Goal: Information Seeking & Learning: Check status

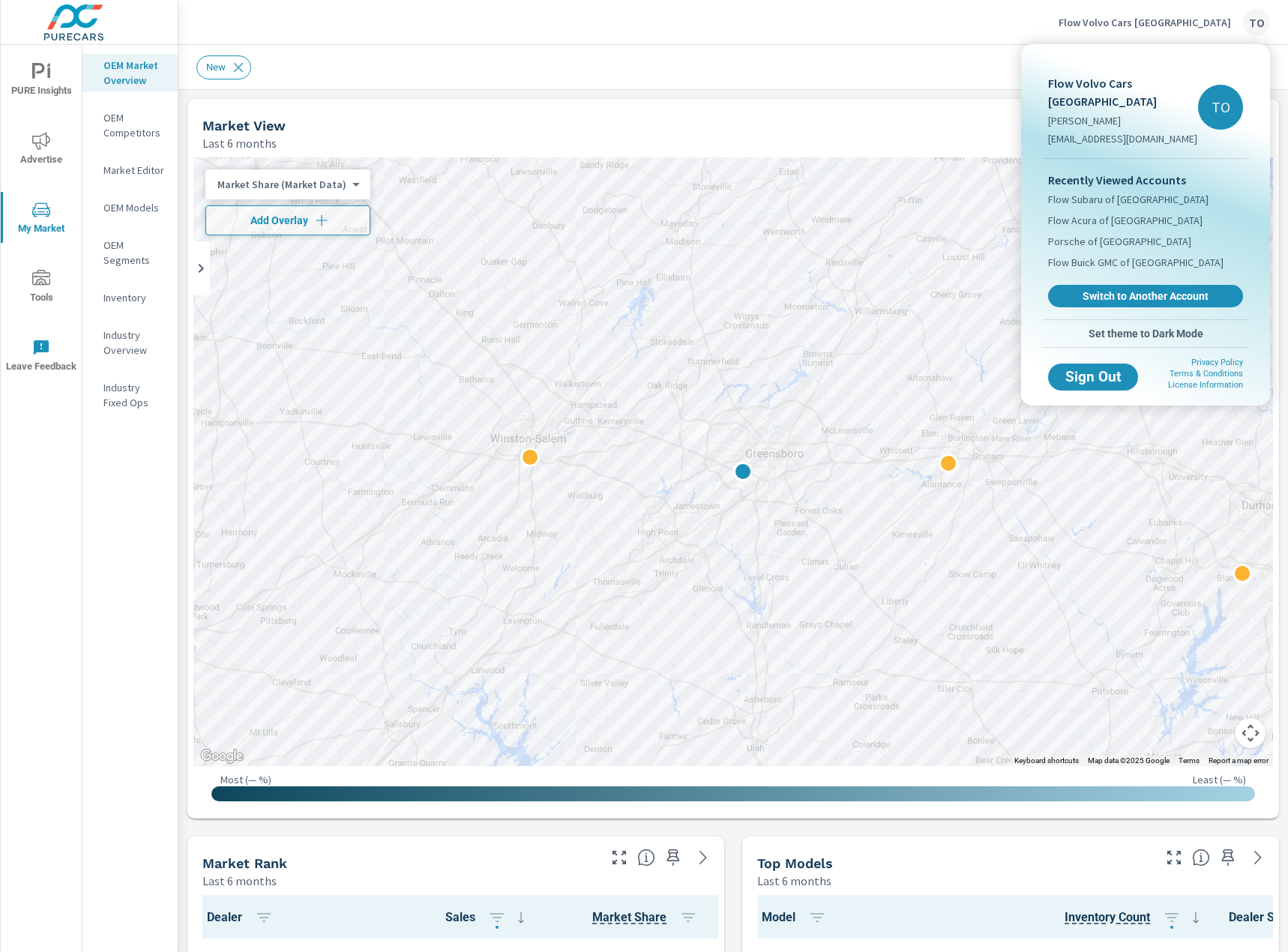
scroll to position [1, 0]
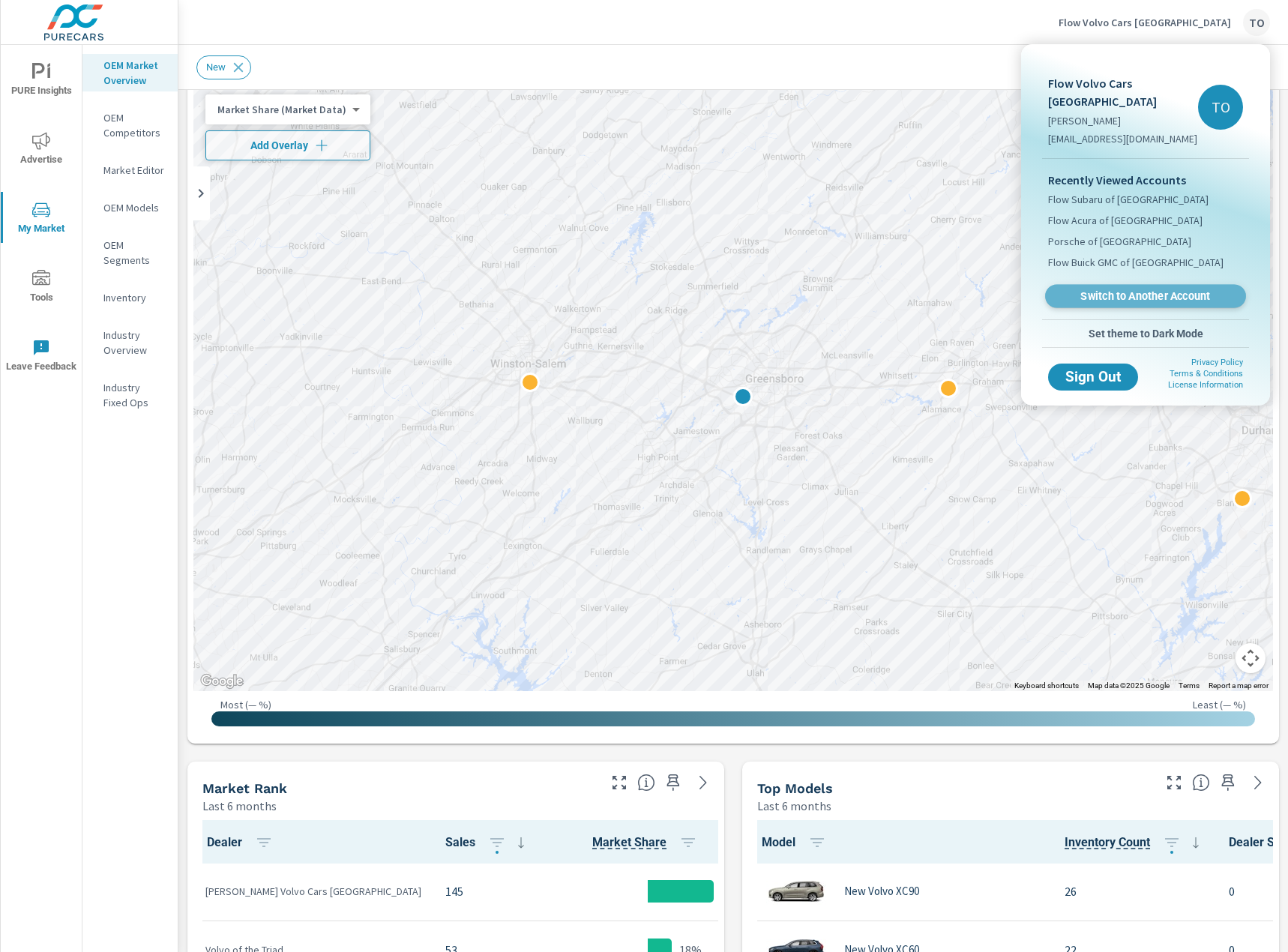
click at [1101, 290] on span "Switch to Another Account" at bounding box center [1145, 296] width 184 height 14
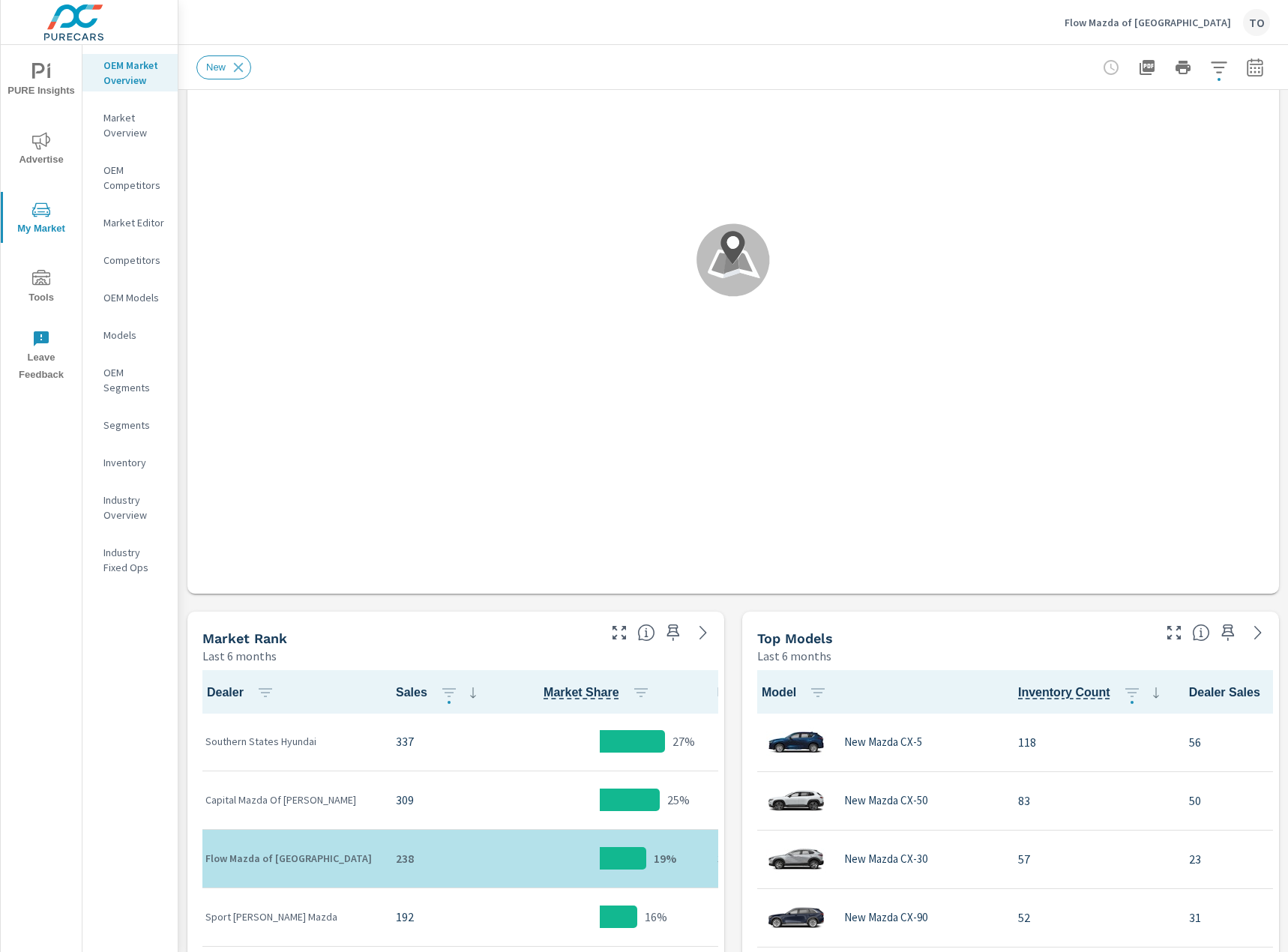
scroll to position [1, 0]
click at [48, 153] on span "Advertise" at bounding box center [42, 150] width 72 height 37
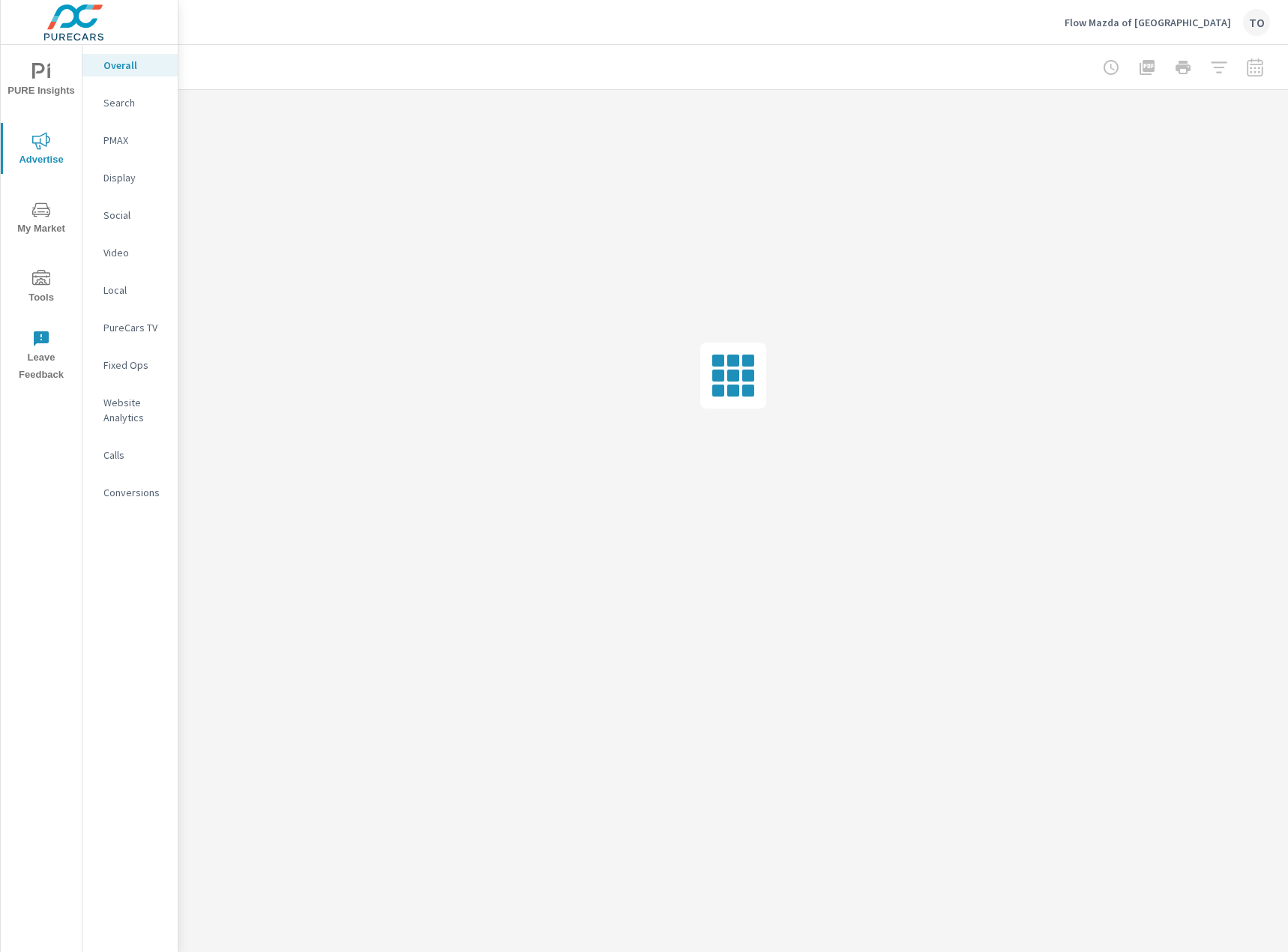
click at [135, 222] on div "Social" at bounding box center [129, 215] width 95 height 22
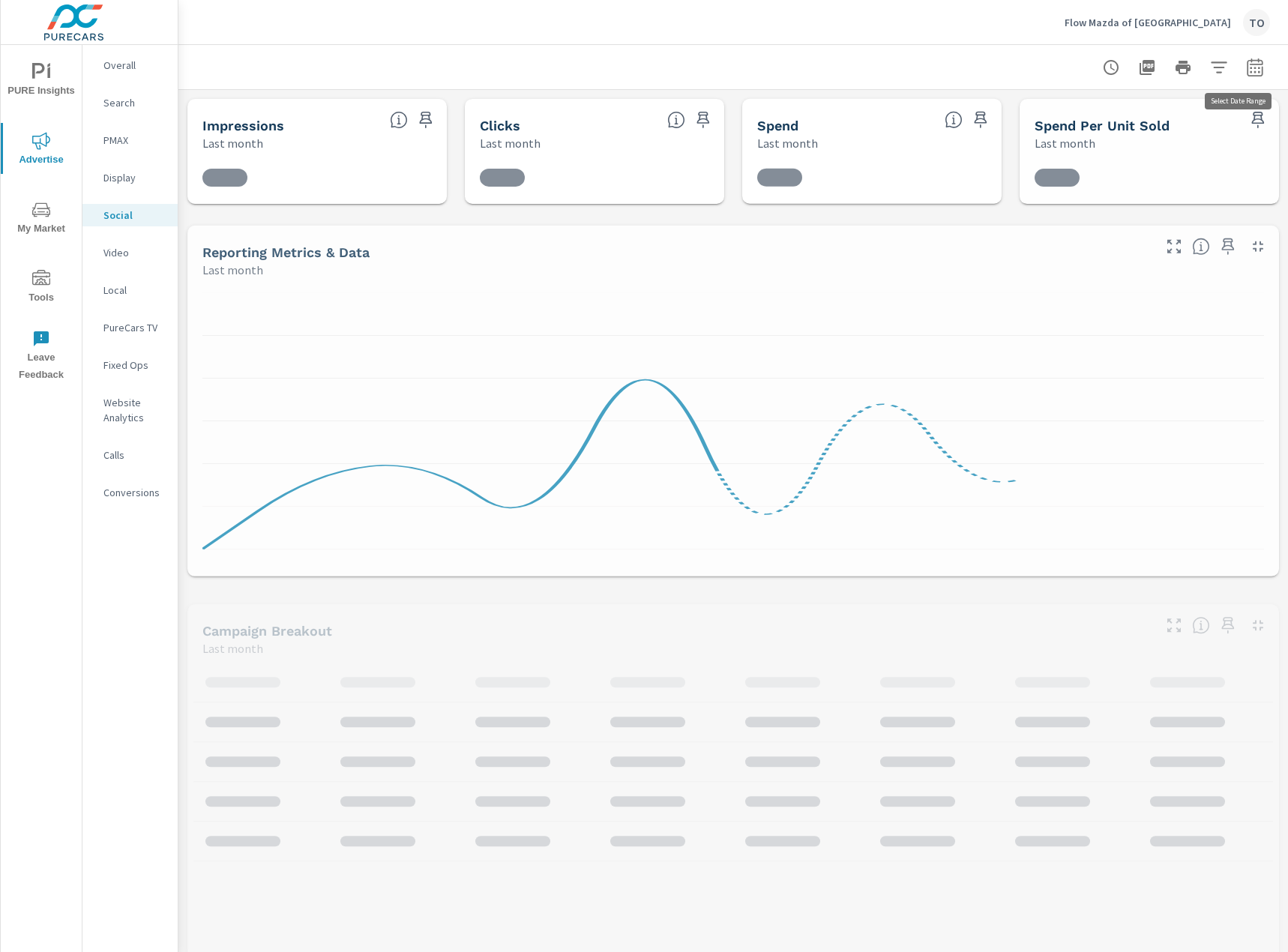
click at [1258, 66] on icon "button" at bounding box center [1256, 67] width 18 height 18
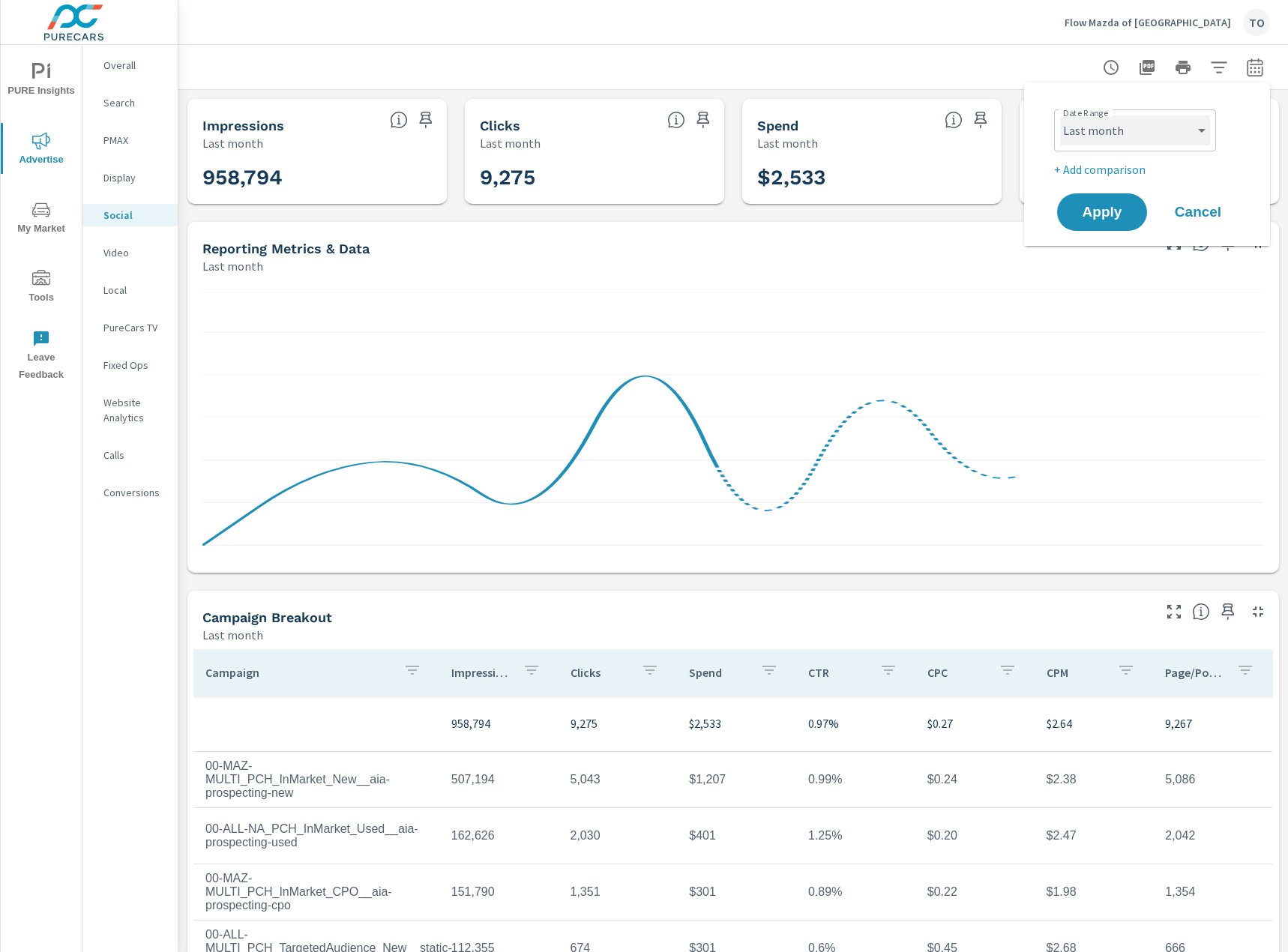
click at [1113, 126] on select "Custom [DATE] Last week Last 7 days Last 14 days Last 30 days Last 45 days Last…" at bounding box center [1135, 130] width 150 height 30
click at [1060, 115] on select "Custom [DATE] Last week Last 7 days Last 14 days Last 30 days Last 45 days Last…" at bounding box center [1135, 130] width 150 height 30
select select "Month to date"
click at [1119, 220] on span "Apply" at bounding box center [1102, 212] width 62 height 14
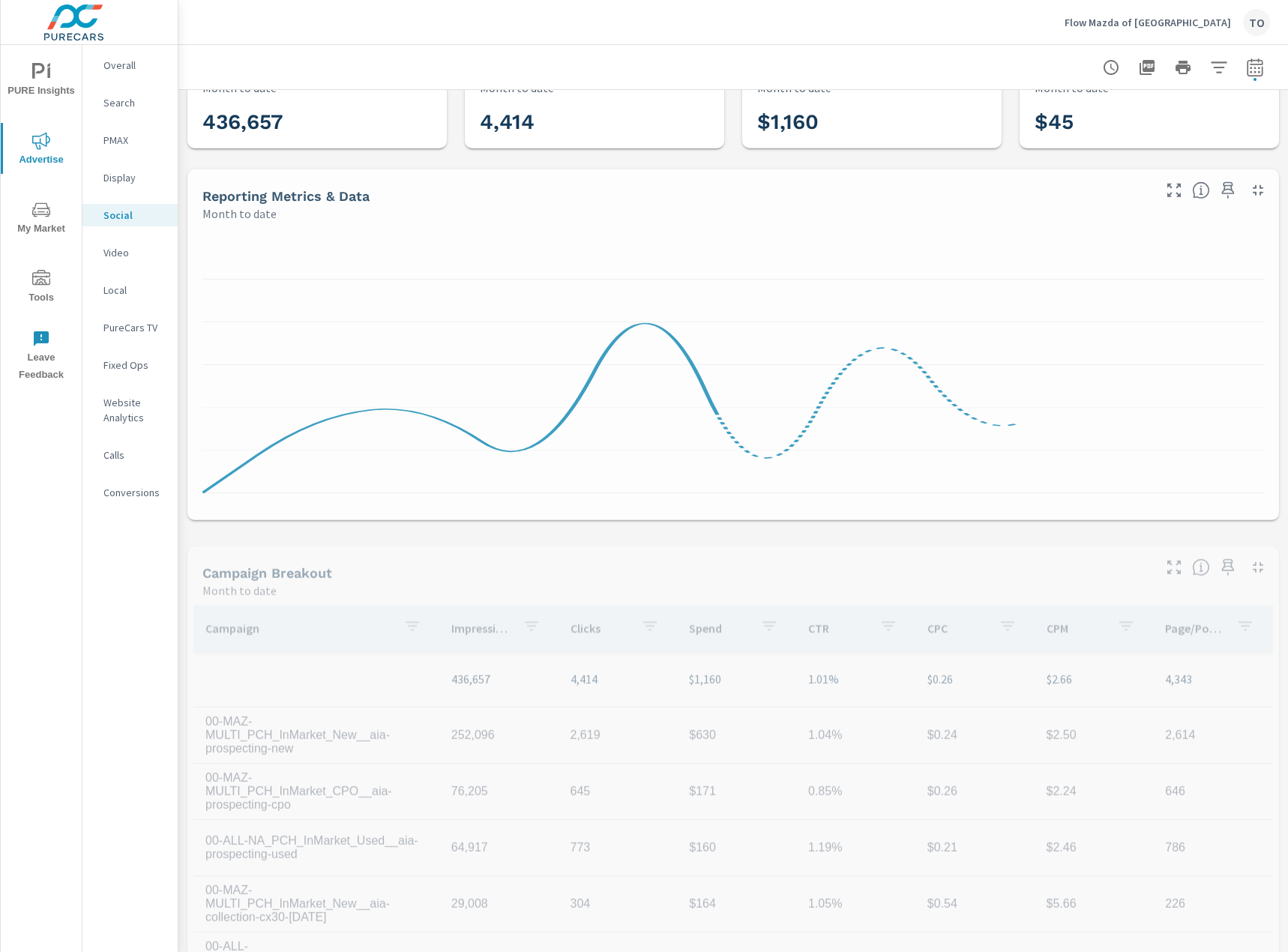
scroll to position [133, 0]
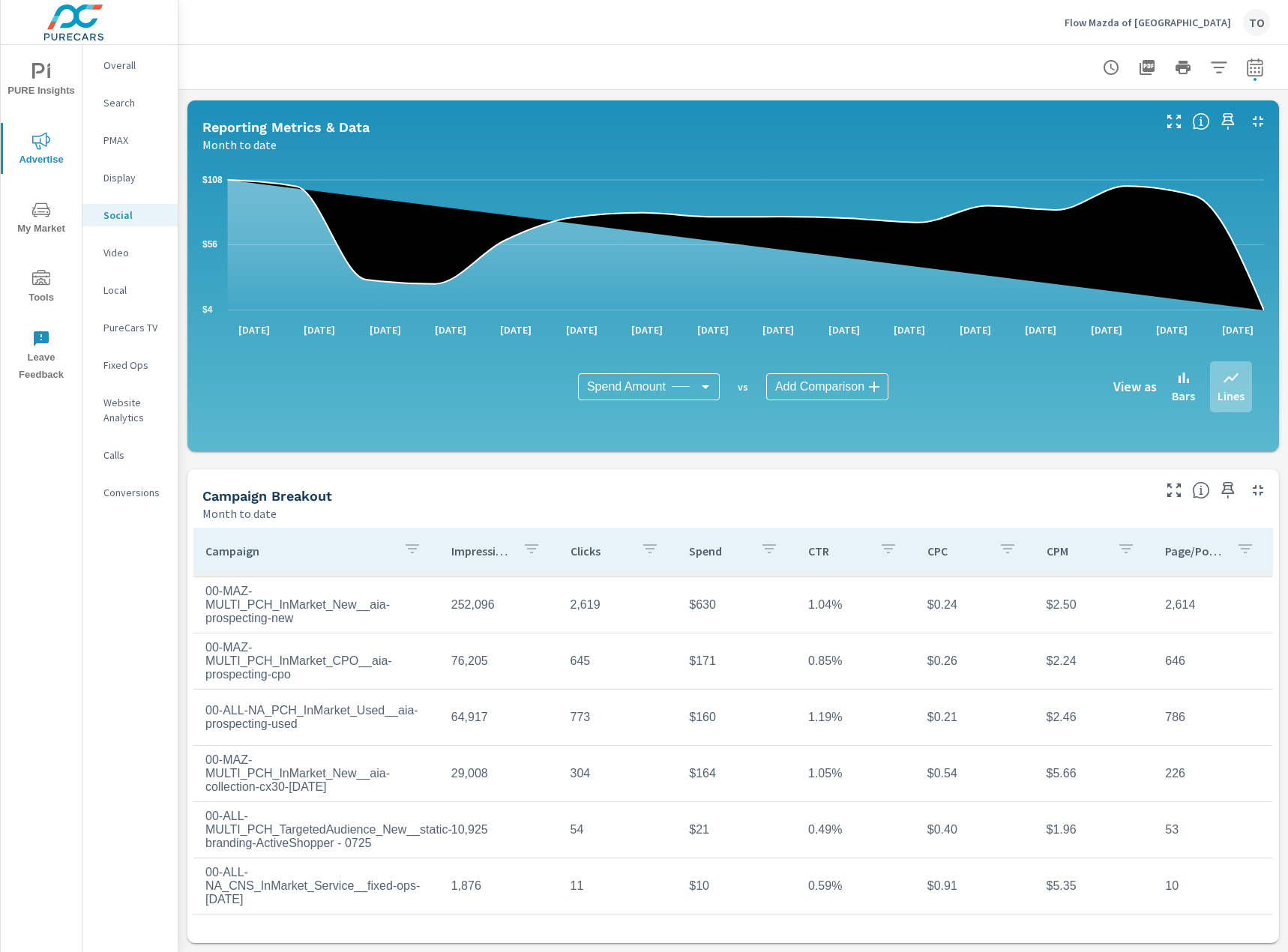
scroll to position [75, 0]
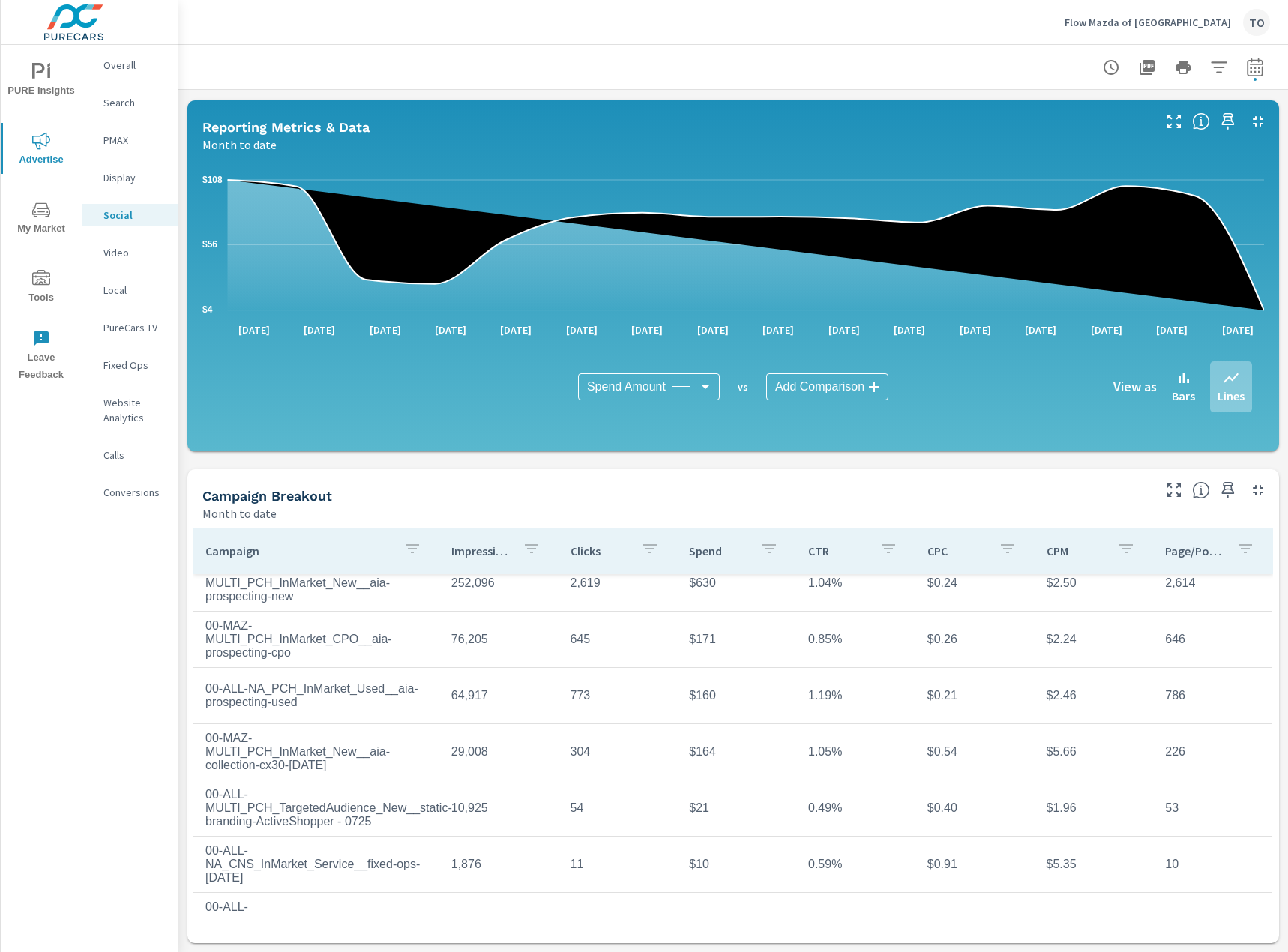
click at [213, 725] on td "00-MAZ-MULTI_PCH_InMarket_New__aia-collection-cx30-[DATE]" at bounding box center [316, 752] width 246 height 65
drag, startPoint x: 213, startPoint y: 725, endPoint x: 310, endPoint y: 756, distance: 101.8
click at [310, 756] on td "00-MAZ-MULTI_PCH_InMarket_New__aia-collection-cx30-[DATE]" at bounding box center [316, 752] width 246 height 65
copy td "00-MAZ-MULTI_PCH_InMarket_New__aia-collection-cx30-[DATE]"
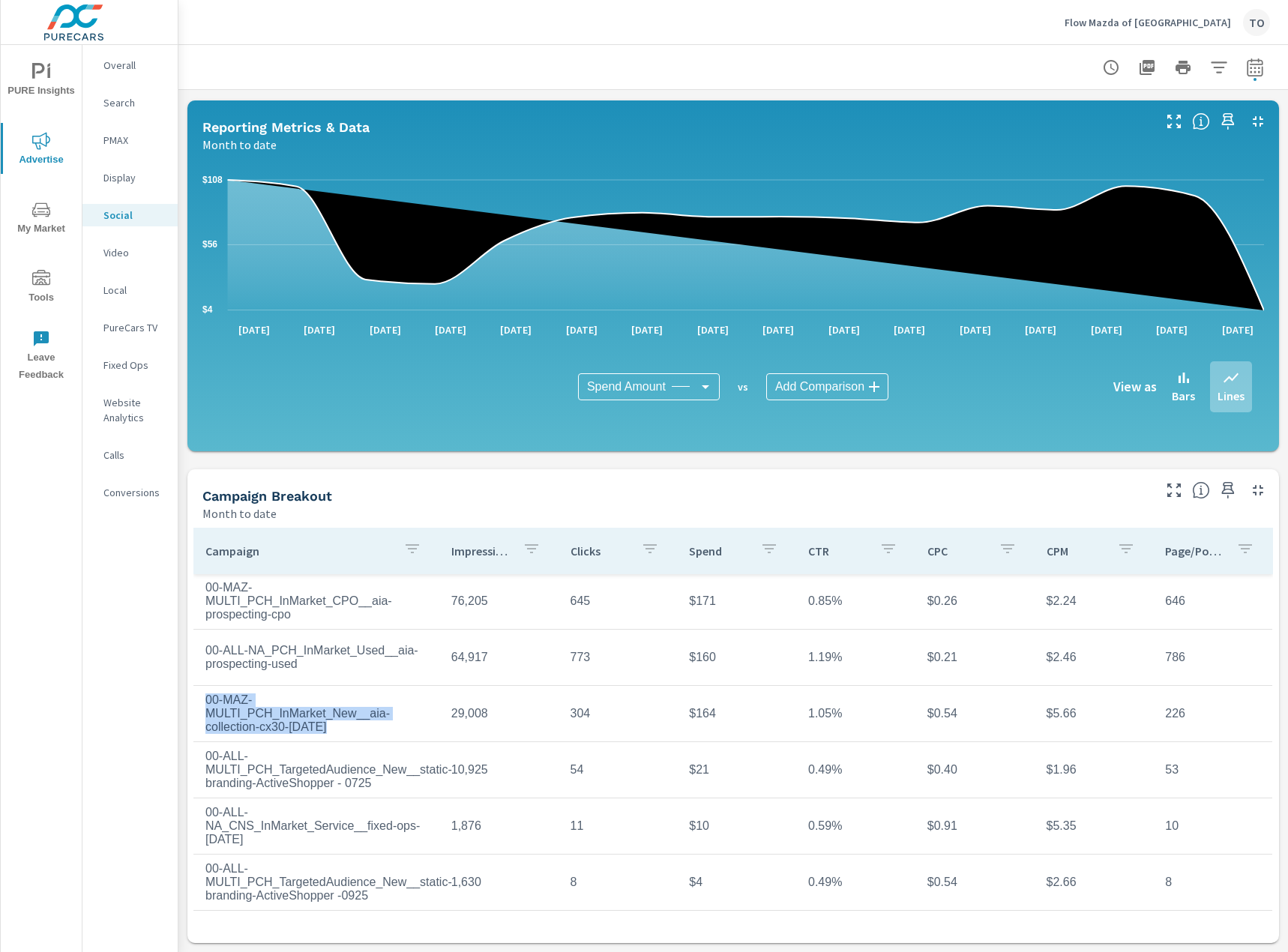
click at [271, 713] on td "00-MAZ-MULTI_PCH_InMarket_New__aia-collection-cx30-[DATE]" at bounding box center [316, 714] width 246 height 65
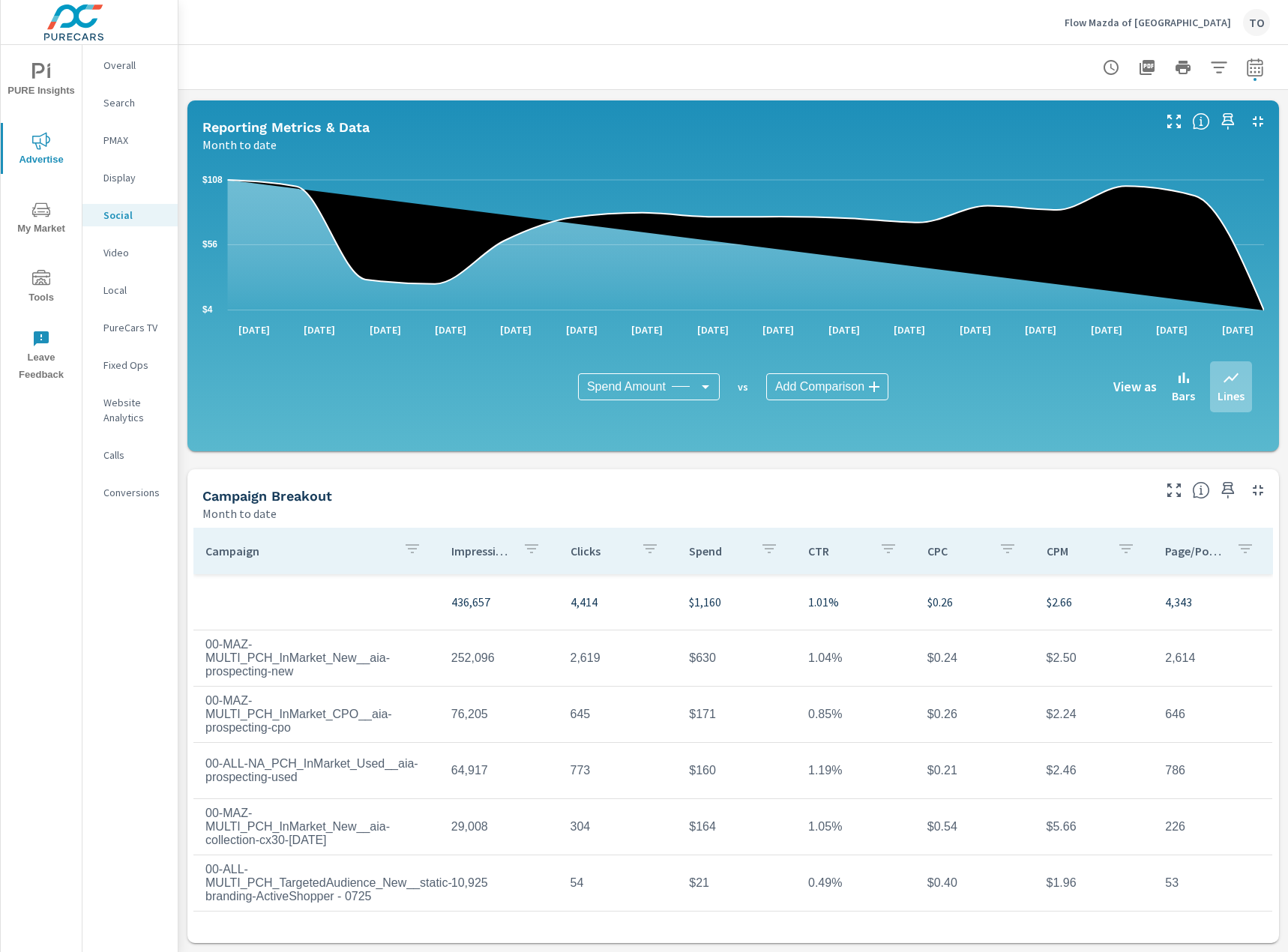
scroll to position [75, 0]
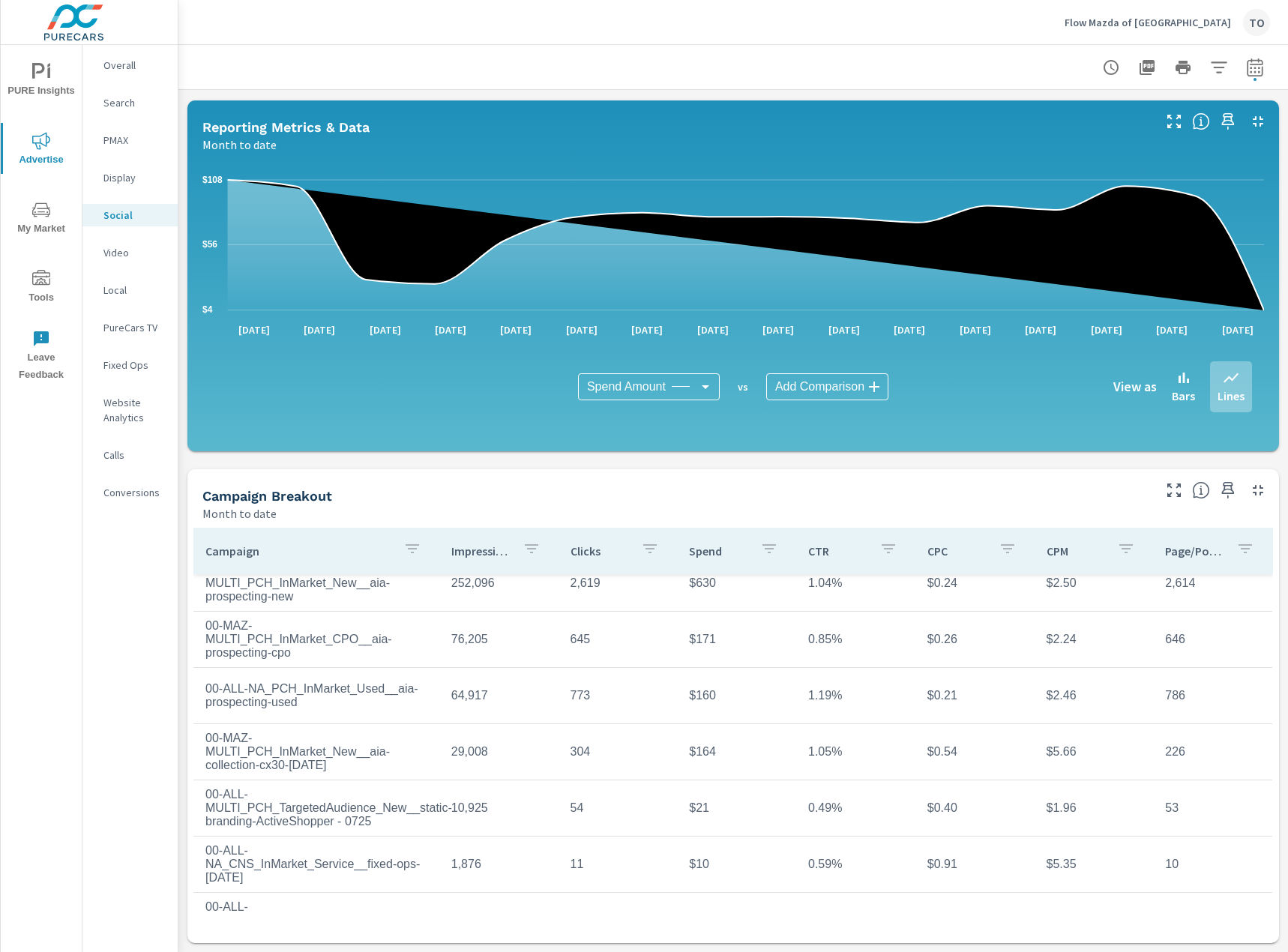
click at [210, 731] on td "00-MAZ-MULTI_PCH_InMarket_New__aia-collection-cx30-[DATE]" at bounding box center [316, 752] width 246 height 65
drag, startPoint x: 210, startPoint y: 731, endPoint x: 309, endPoint y: 760, distance: 103.2
click at [309, 760] on td "00-MAZ-MULTI_PCH_InMarket_New__aia-collection-cx30-[DATE]" at bounding box center [316, 752] width 246 height 65
copy td "00-MAZ-MULTI_PCH_InMarket_New__aia-collection-cx30-[DATE]"
click at [577, 745] on td "304" at bounding box center [618, 752] width 119 height 38
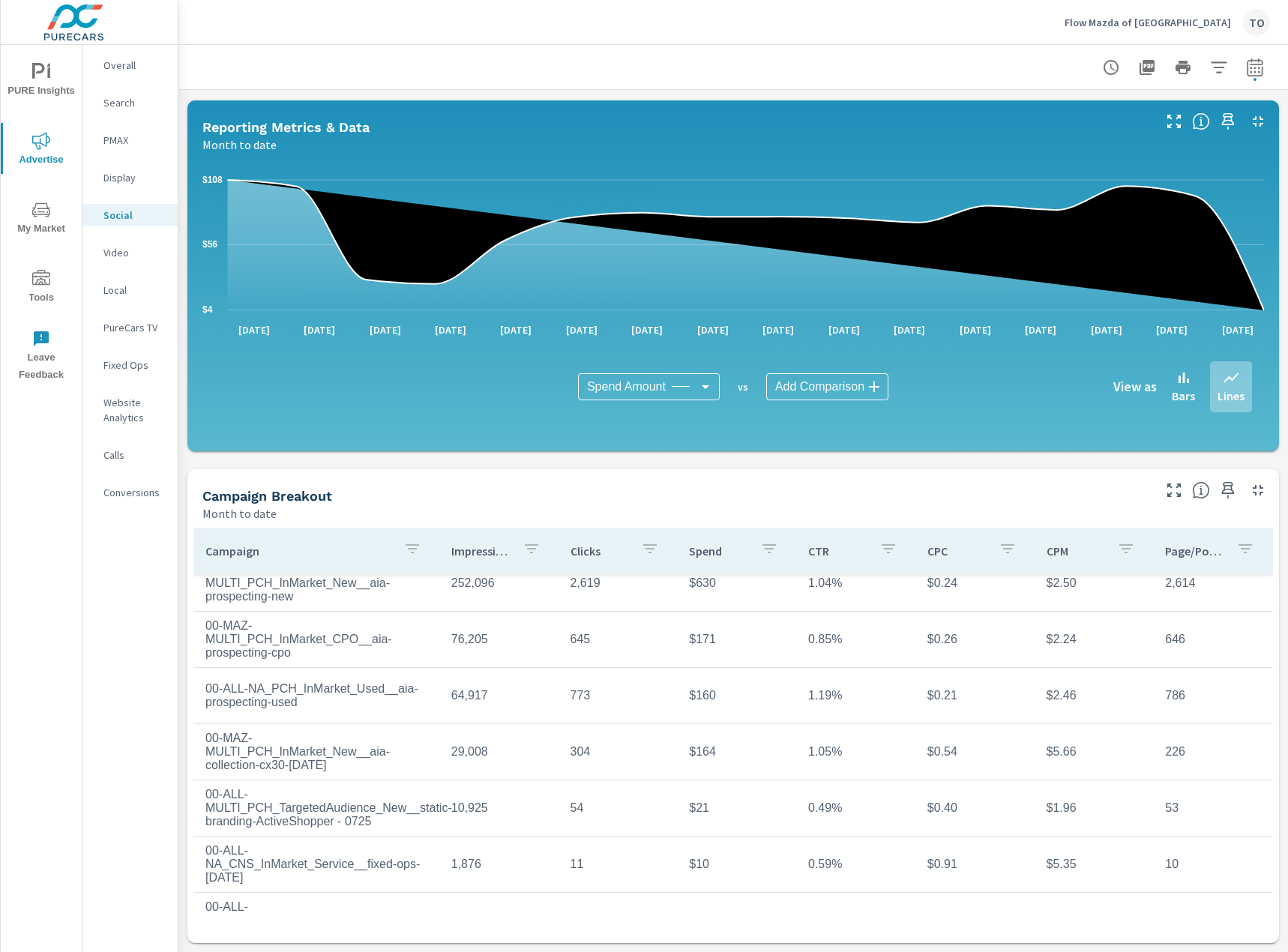
scroll to position [133, 0]
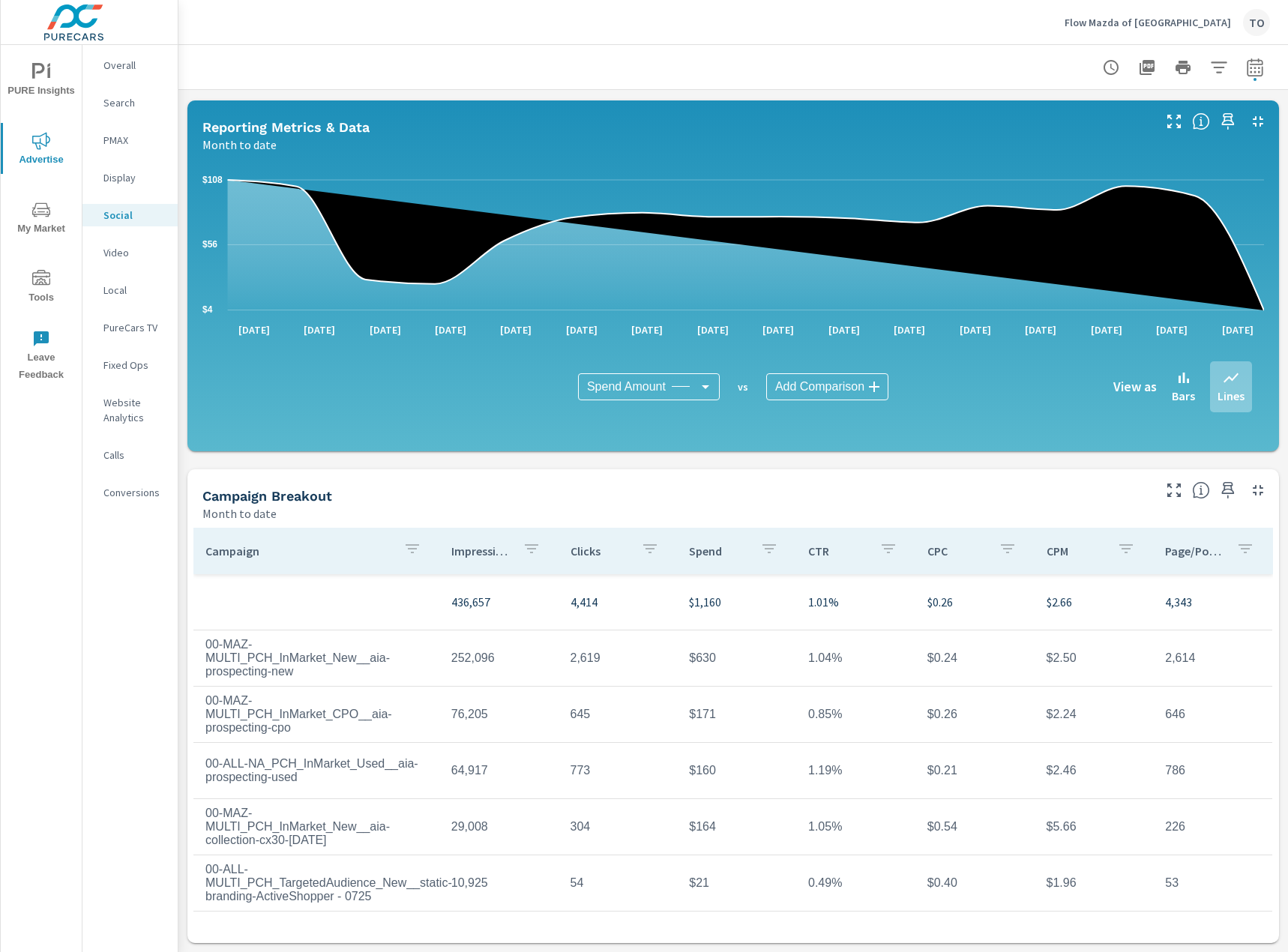
scroll to position [75, 0]
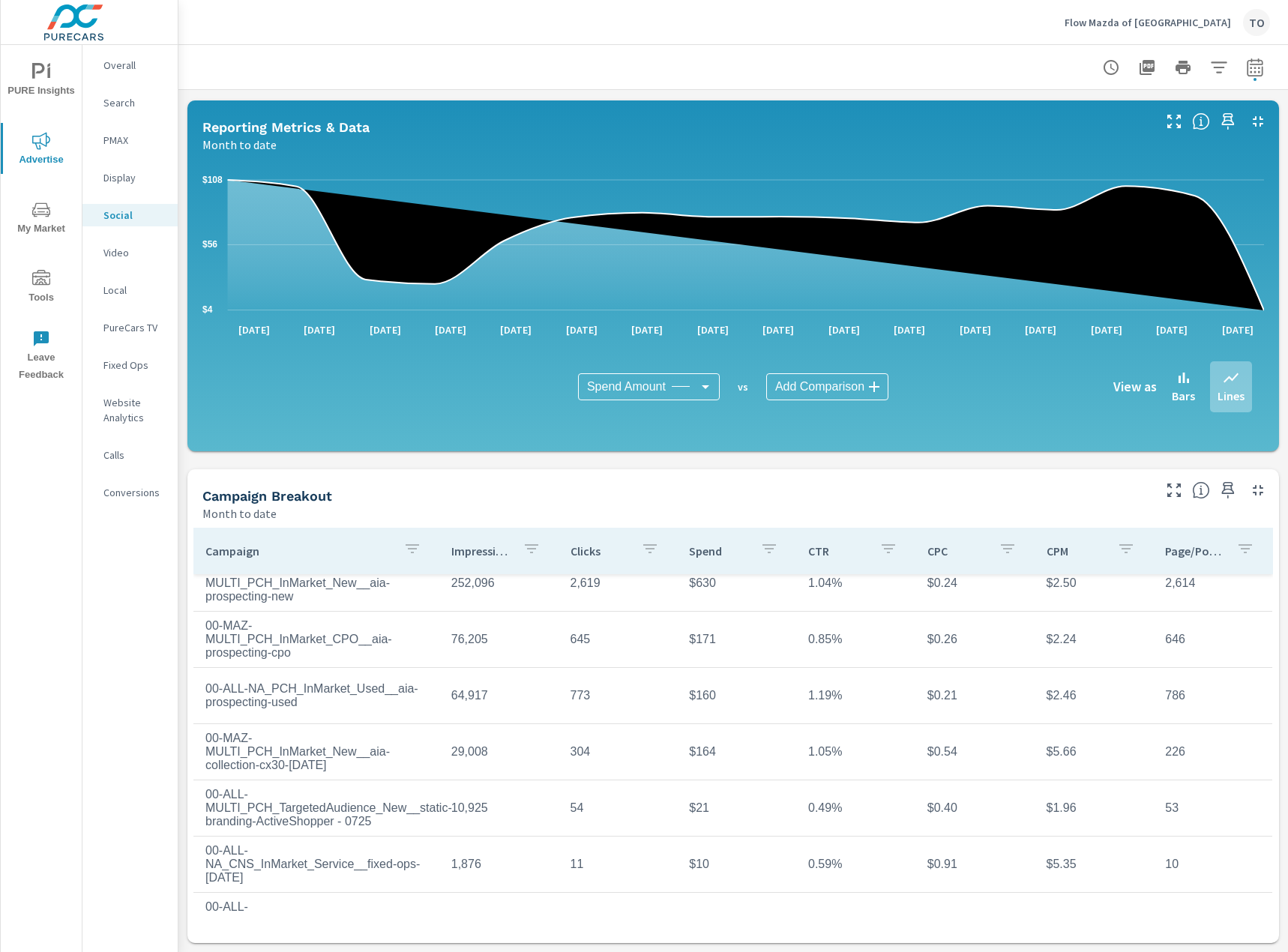
scroll to position [118, 0]
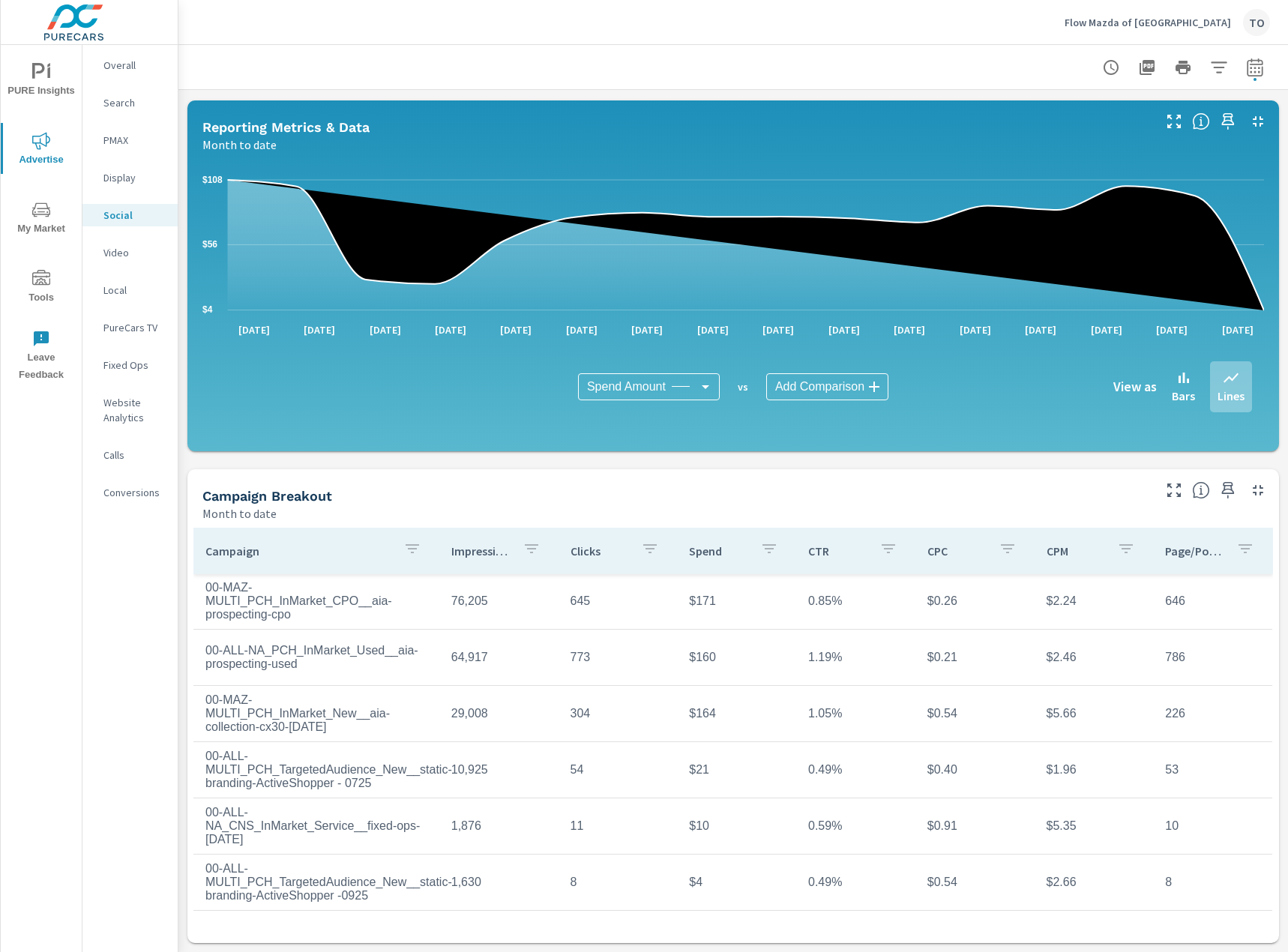
click at [210, 683] on td "00-MAZ-MULTI_PCH_InMarket_New__aia-collection-cx30-[DATE]" at bounding box center [316, 714] width 246 height 65
drag, startPoint x: 210, startPoint y: 683, endPoint x: 307, endPoint y: 718, distance: 103.1
click at [307, 718] on td "00-MAZ-MULTI_PCH_InMarket_New__aia-collection-cx30-[DATE]" at bounding box center [316, 714] width 246 height 65
copy td "00-MAZ-MULTI_PCH_InMarket_New__aia-collection-cx30-[DATE]"
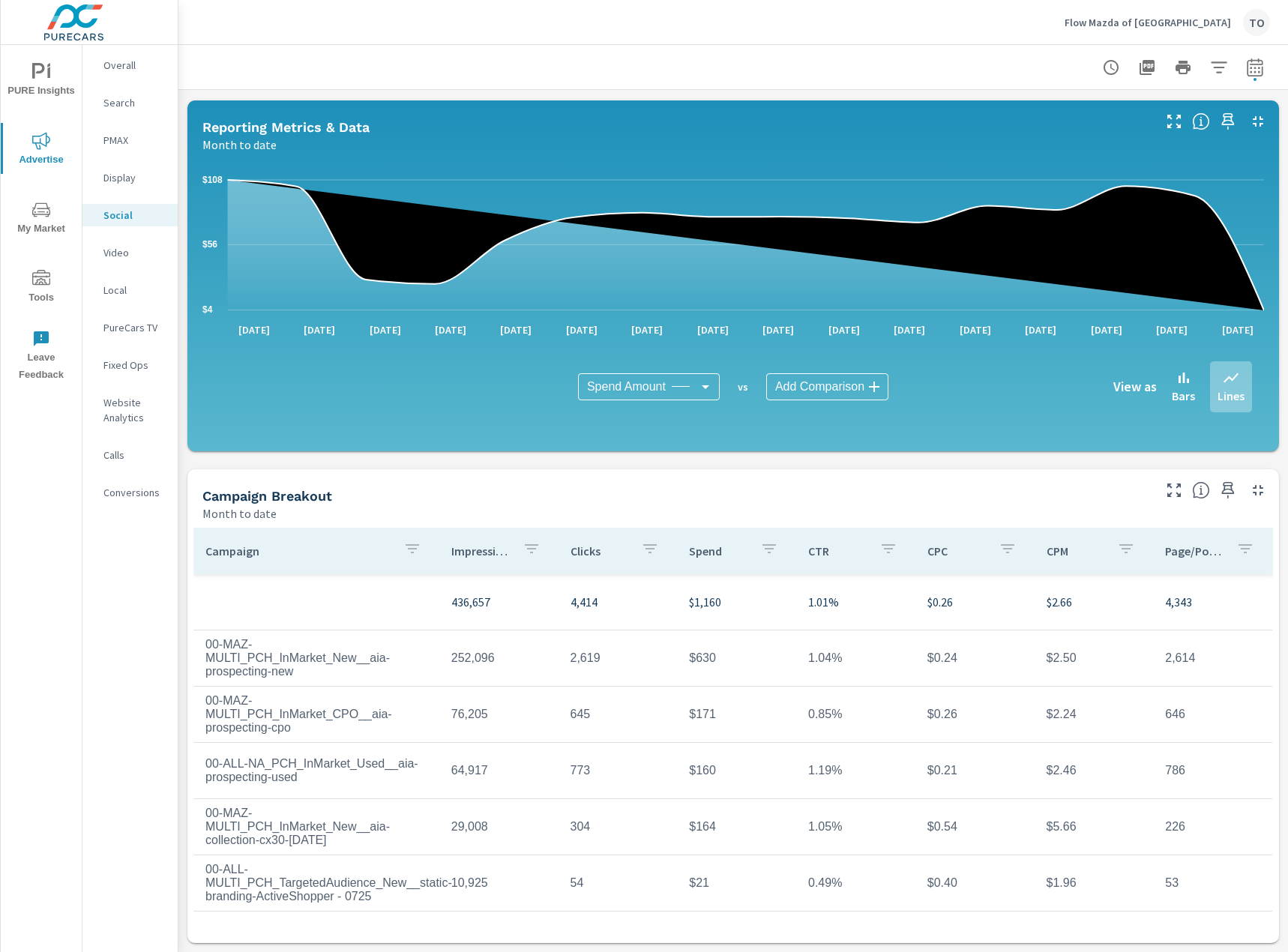
click at [659, 668] on td "2,619" at bounding box center [618, 658] width 119 height 38
click at [705, 593] on p "$1,160" at bounding box center [736, 602] width 95 height 18
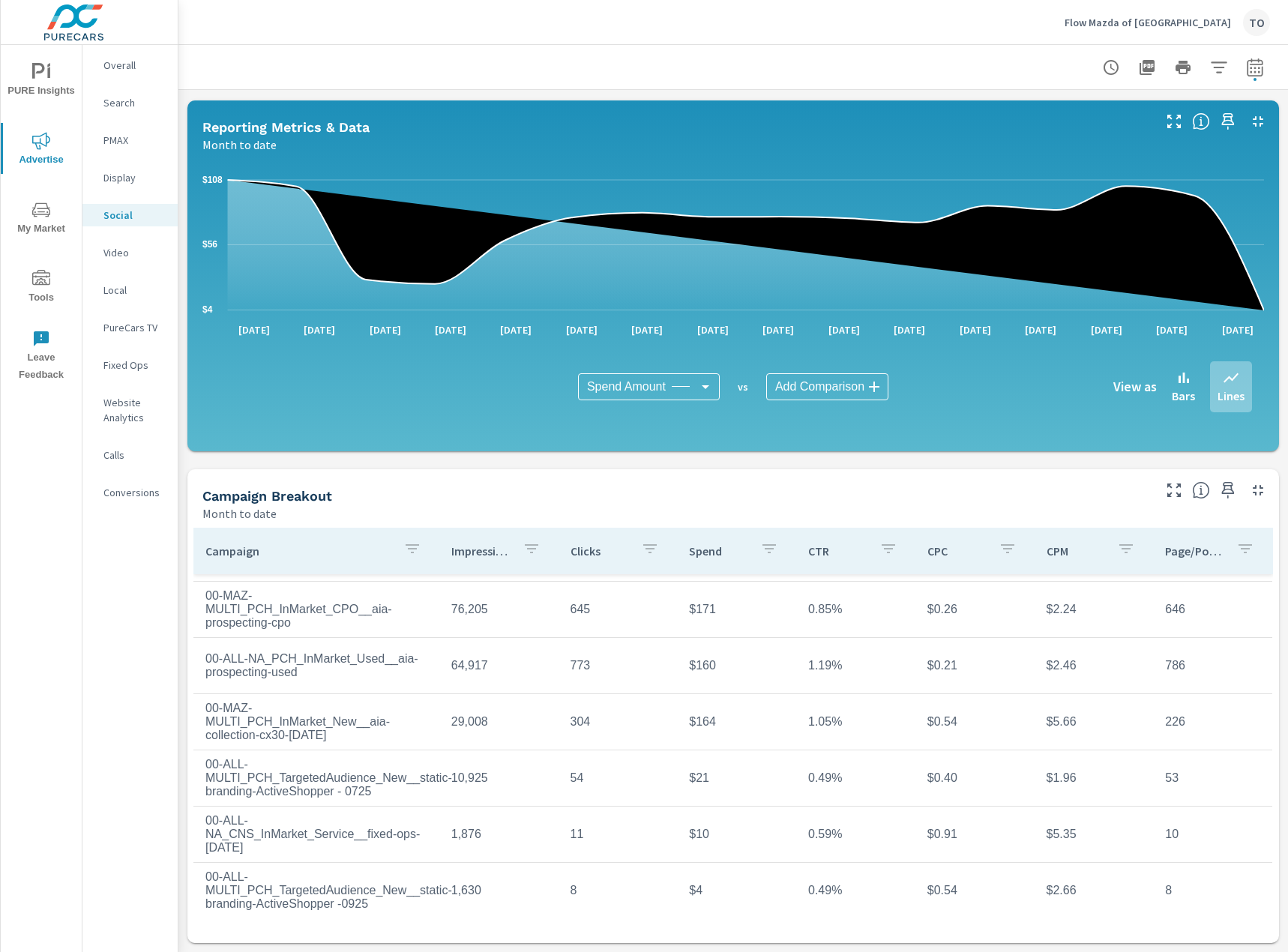
scroll to position [118, 0]
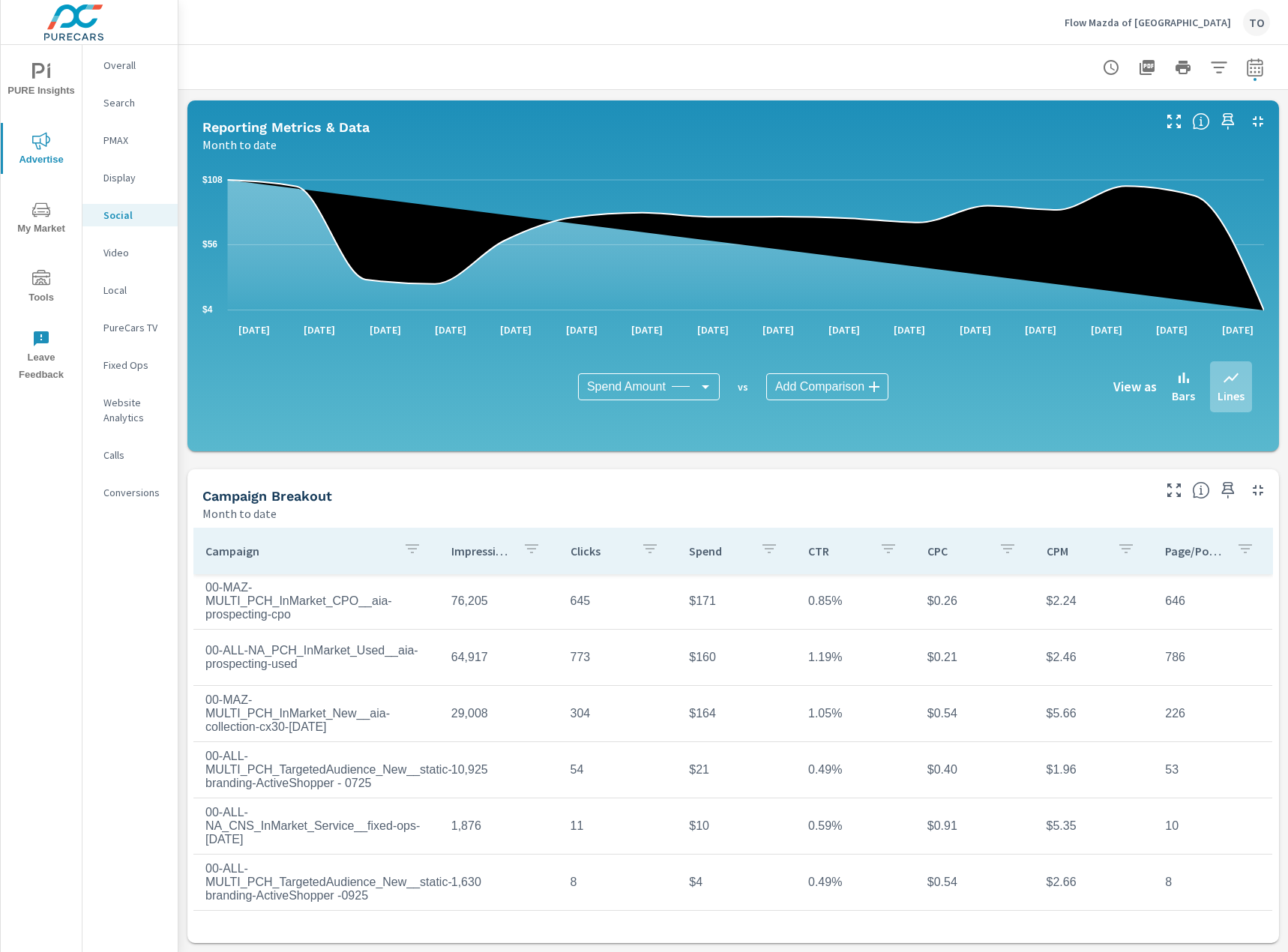
scroll to position [4, 0]
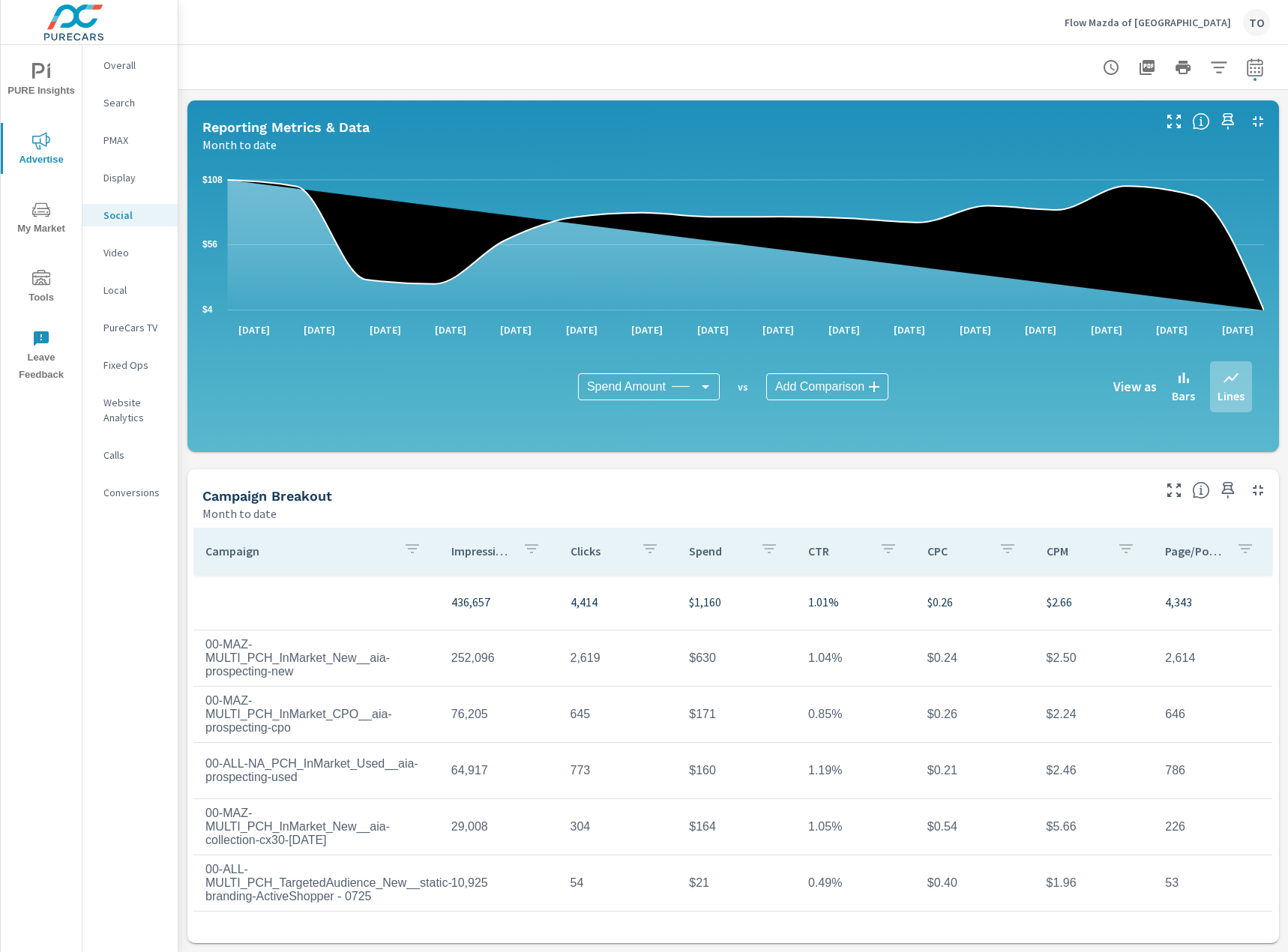
click at [1222, 75] on icon "button" at bounding box center [1220, 67] width 18 height 18
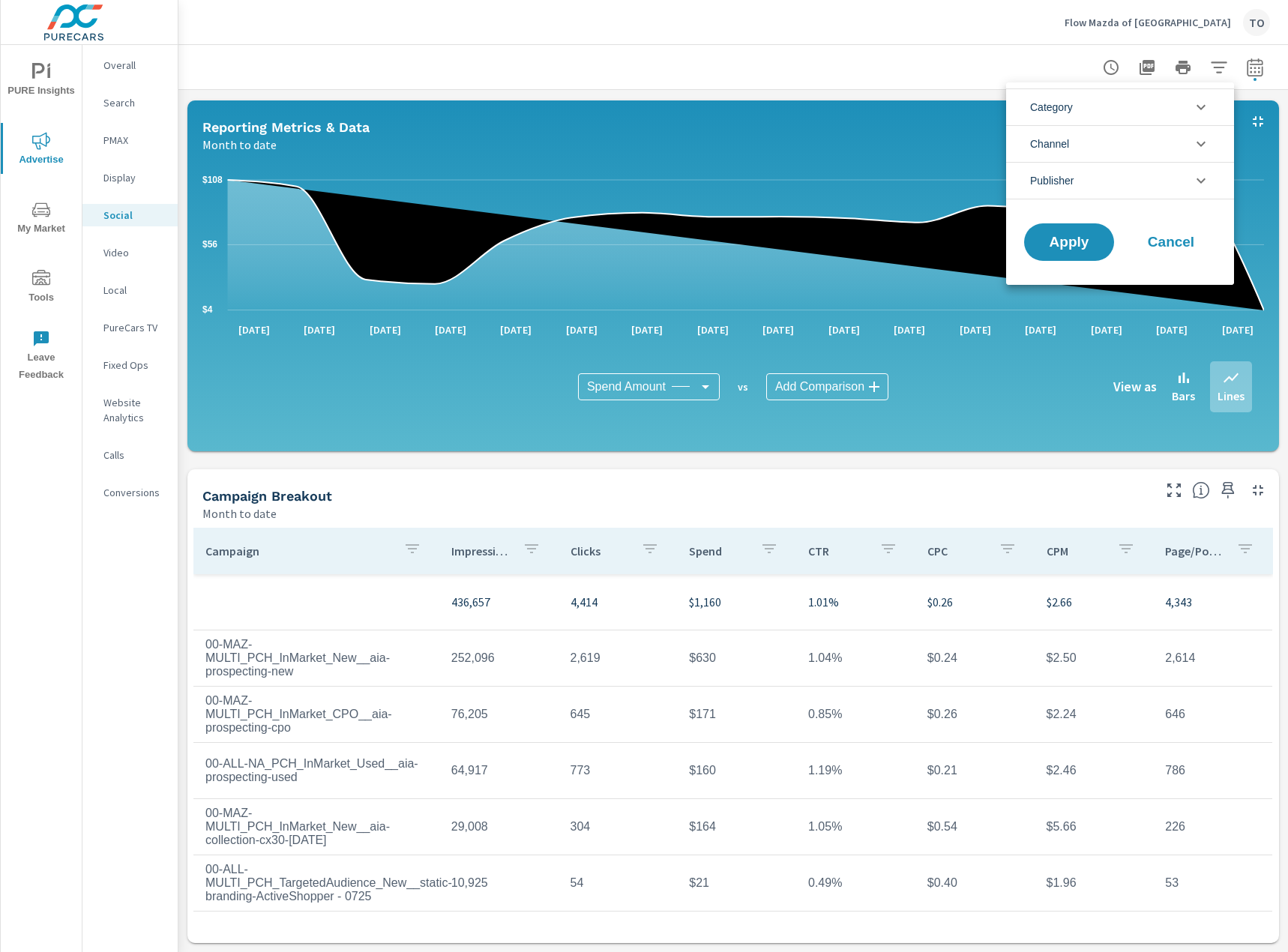
click at [1094, 99] on li "Category" at bounding box center [1120, 107] width 228 height 37
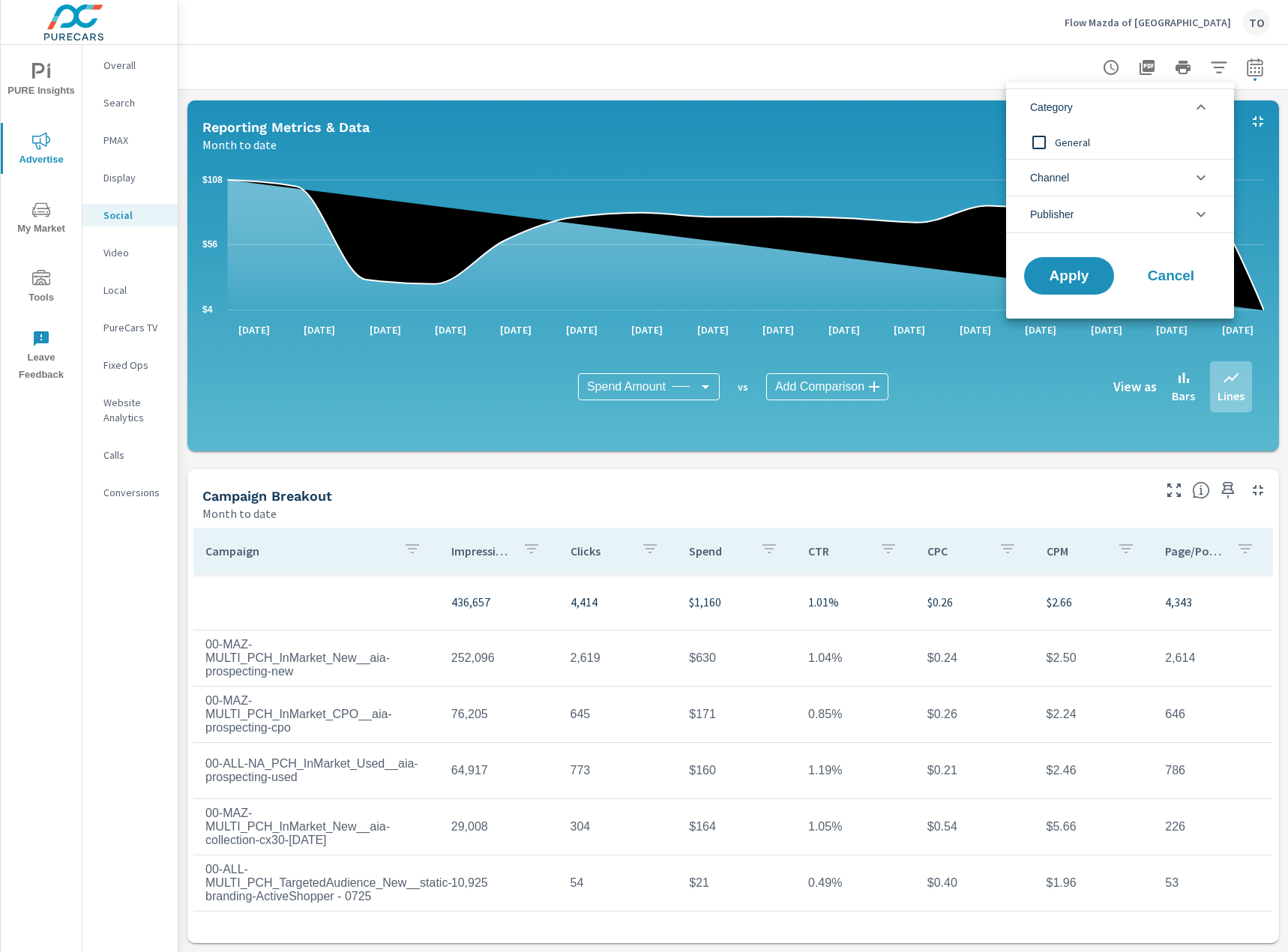
click at [1099, 98] on li "Category" at bounding box center [1120, 107] width 228 height 37
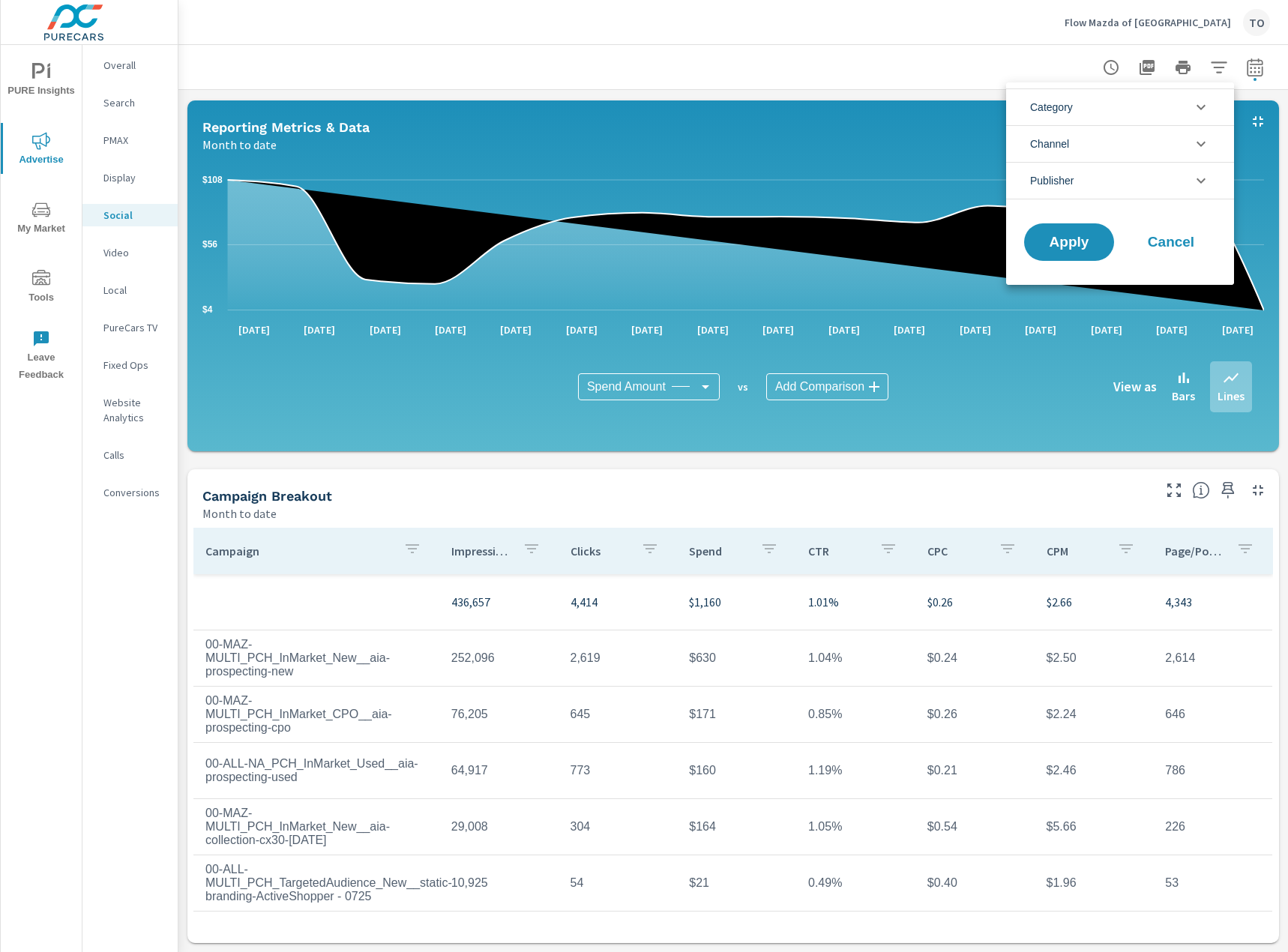
click at [1223, 69] on div at bounding box center [644, 476] width 1288 height 952
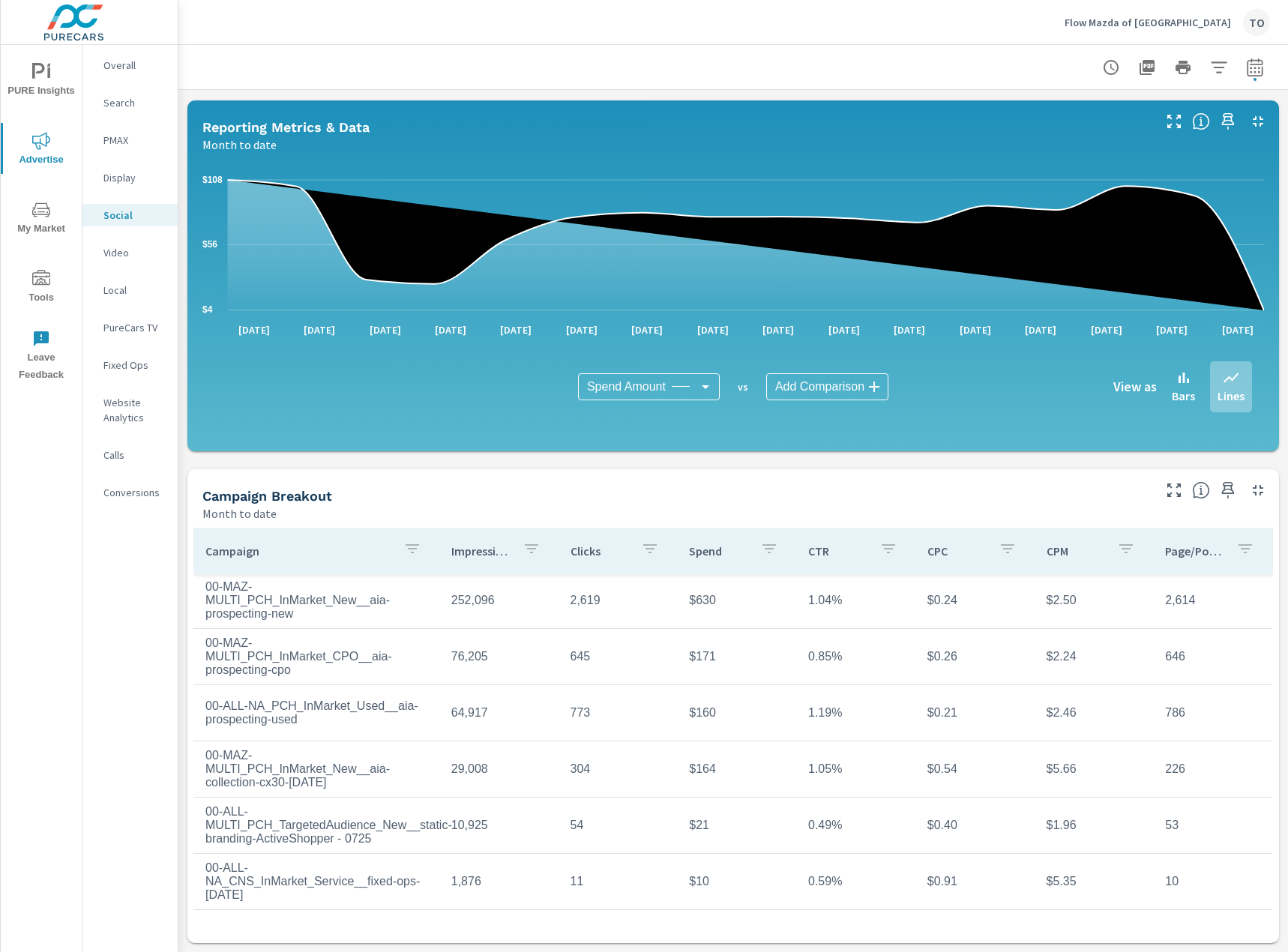
scroll to position [118, 0]
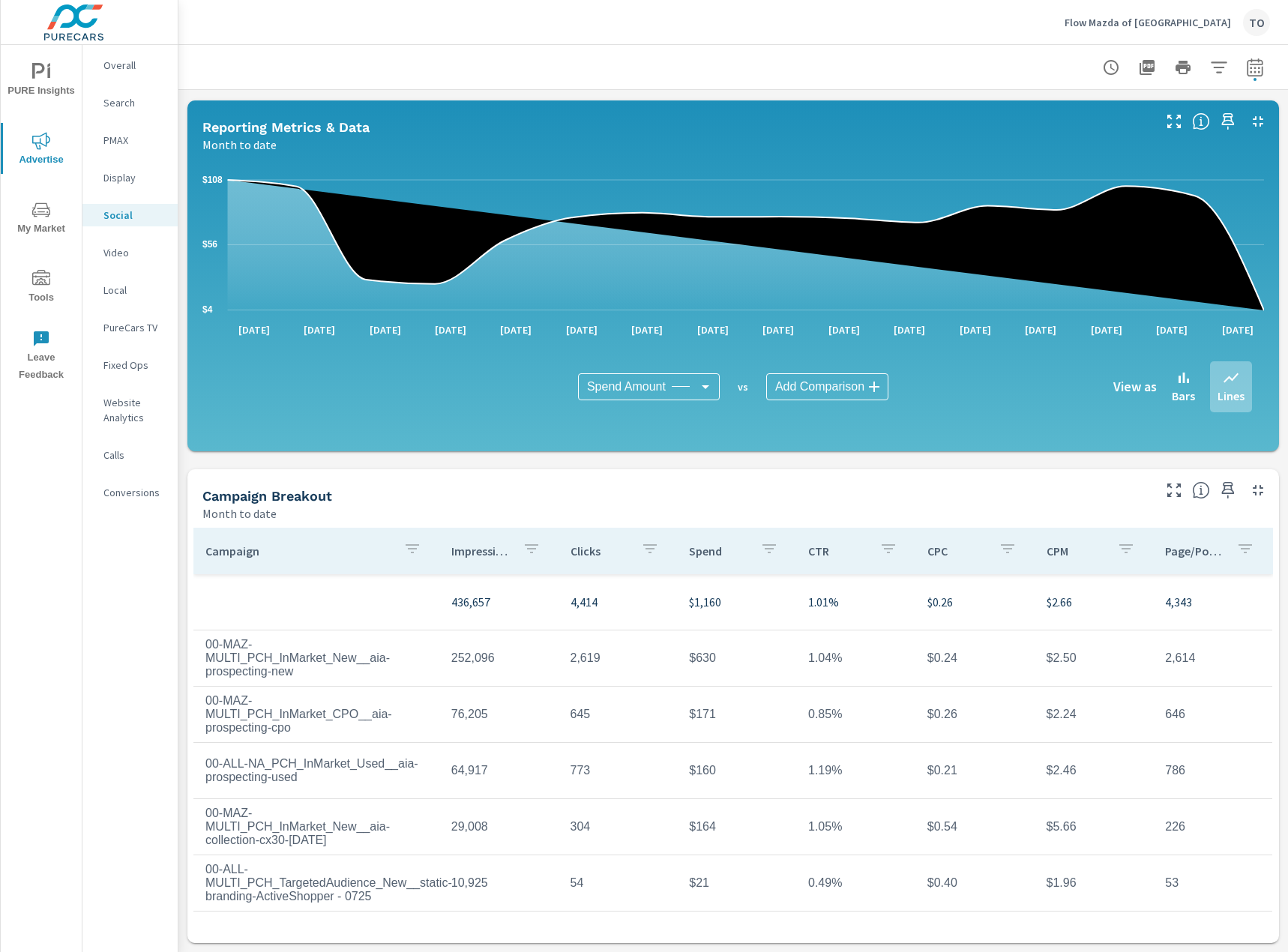
click at [698, 650] on td "$630" at bounding box center [736, 658] width 119 height 38
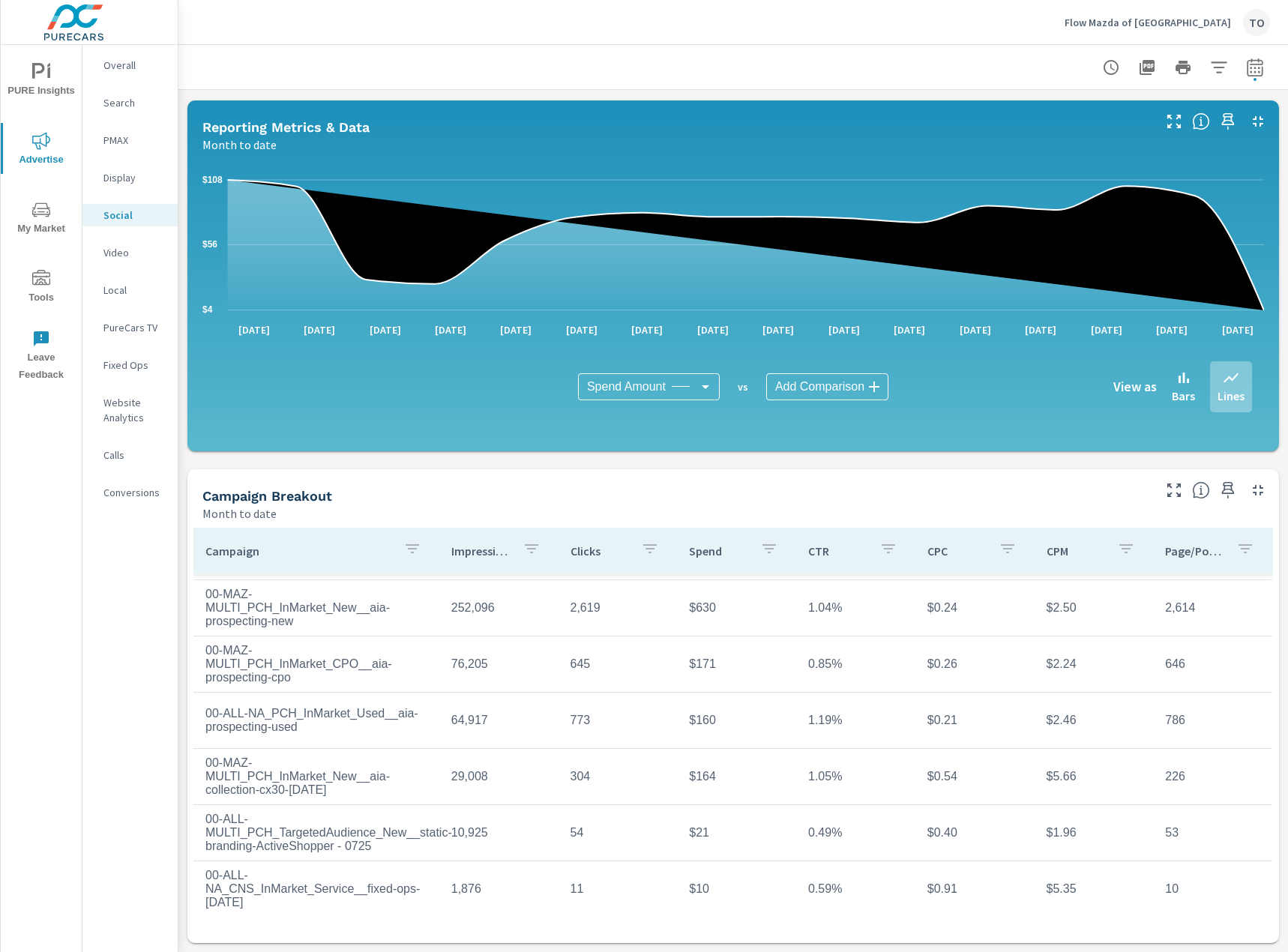
scroll to position [75, 0]
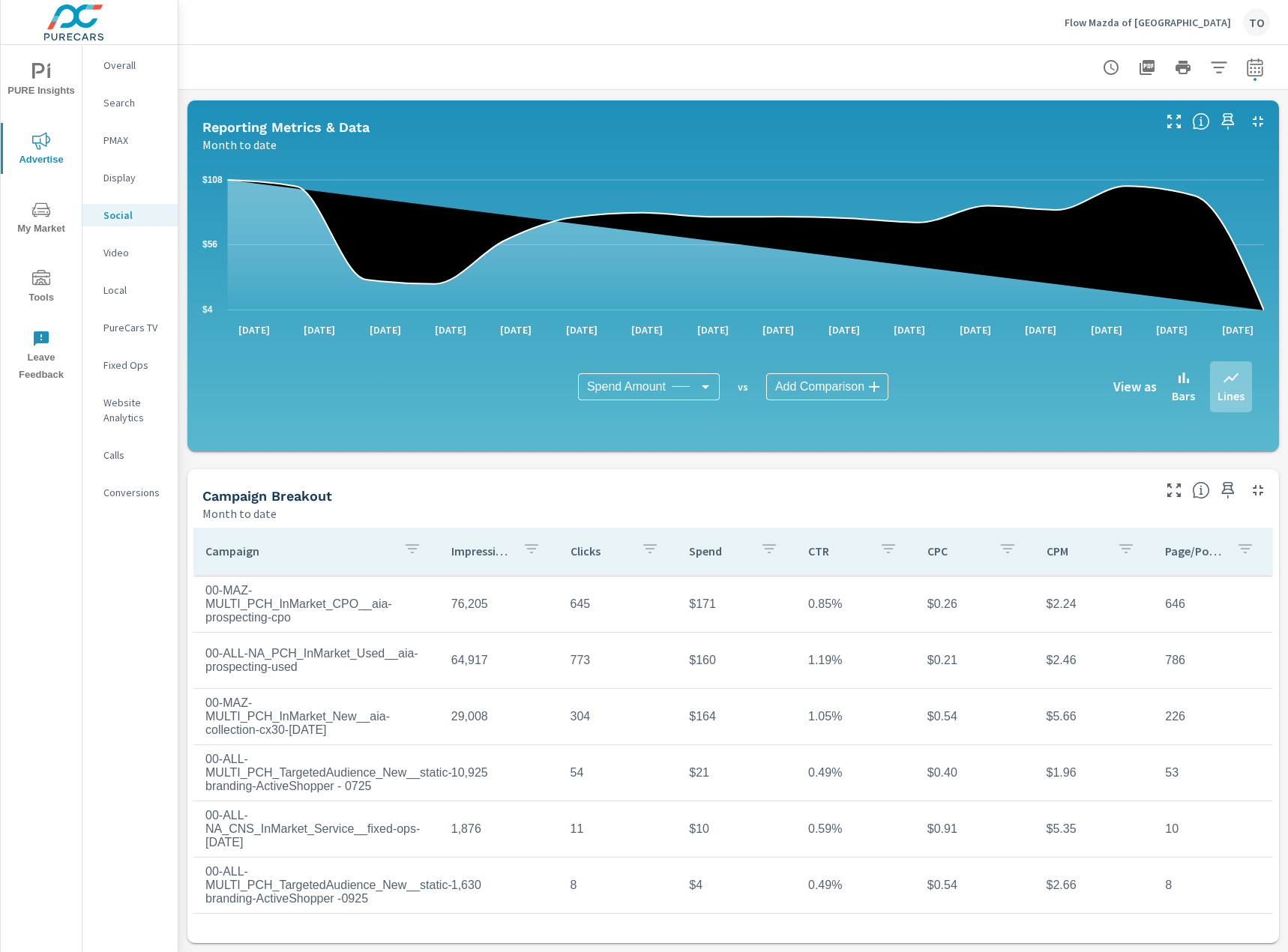
scroll to position [118, 0]
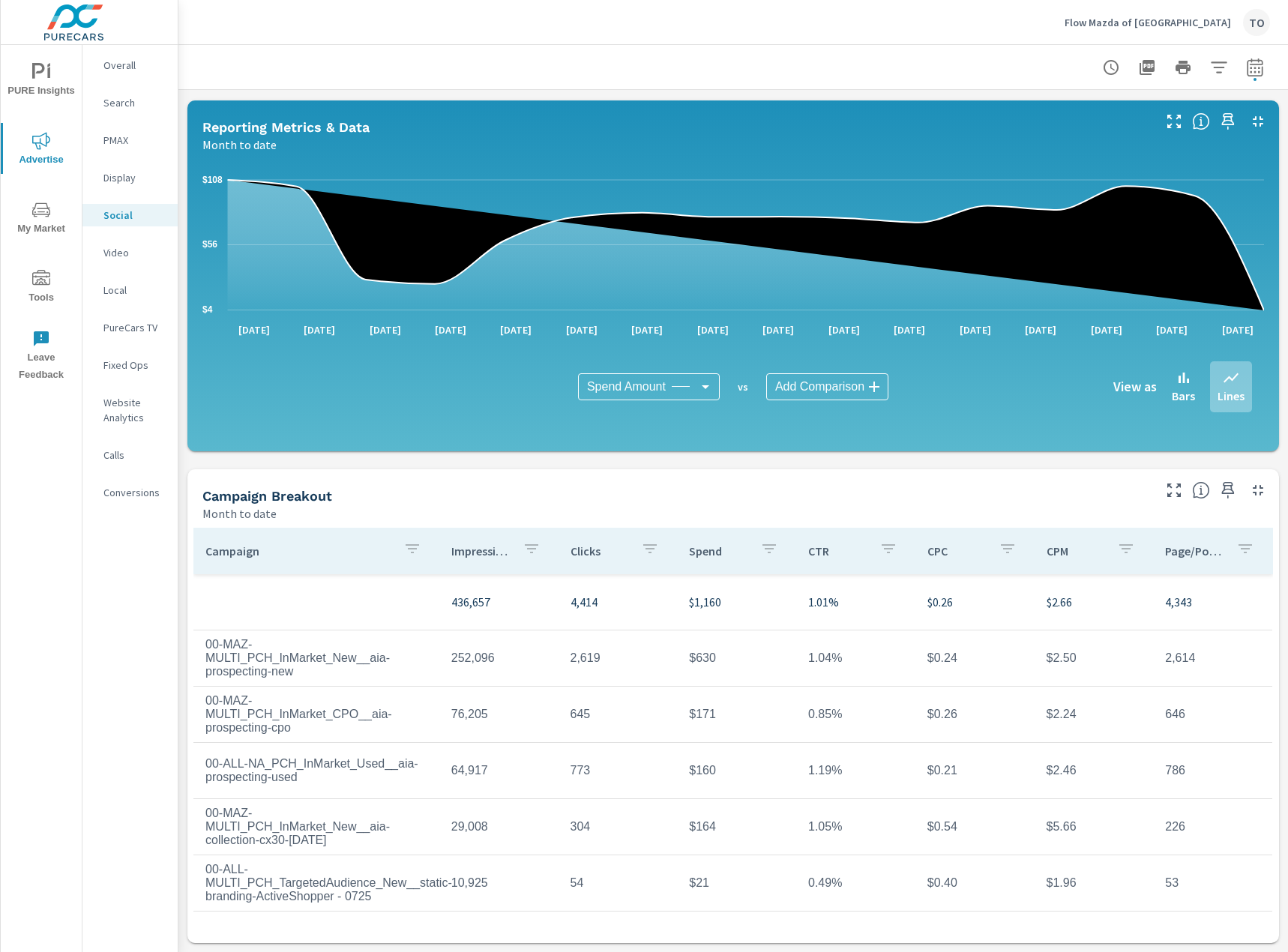
click at [698, 543] on p "Spend" at bounding box center [719, 551] width 59 height 15
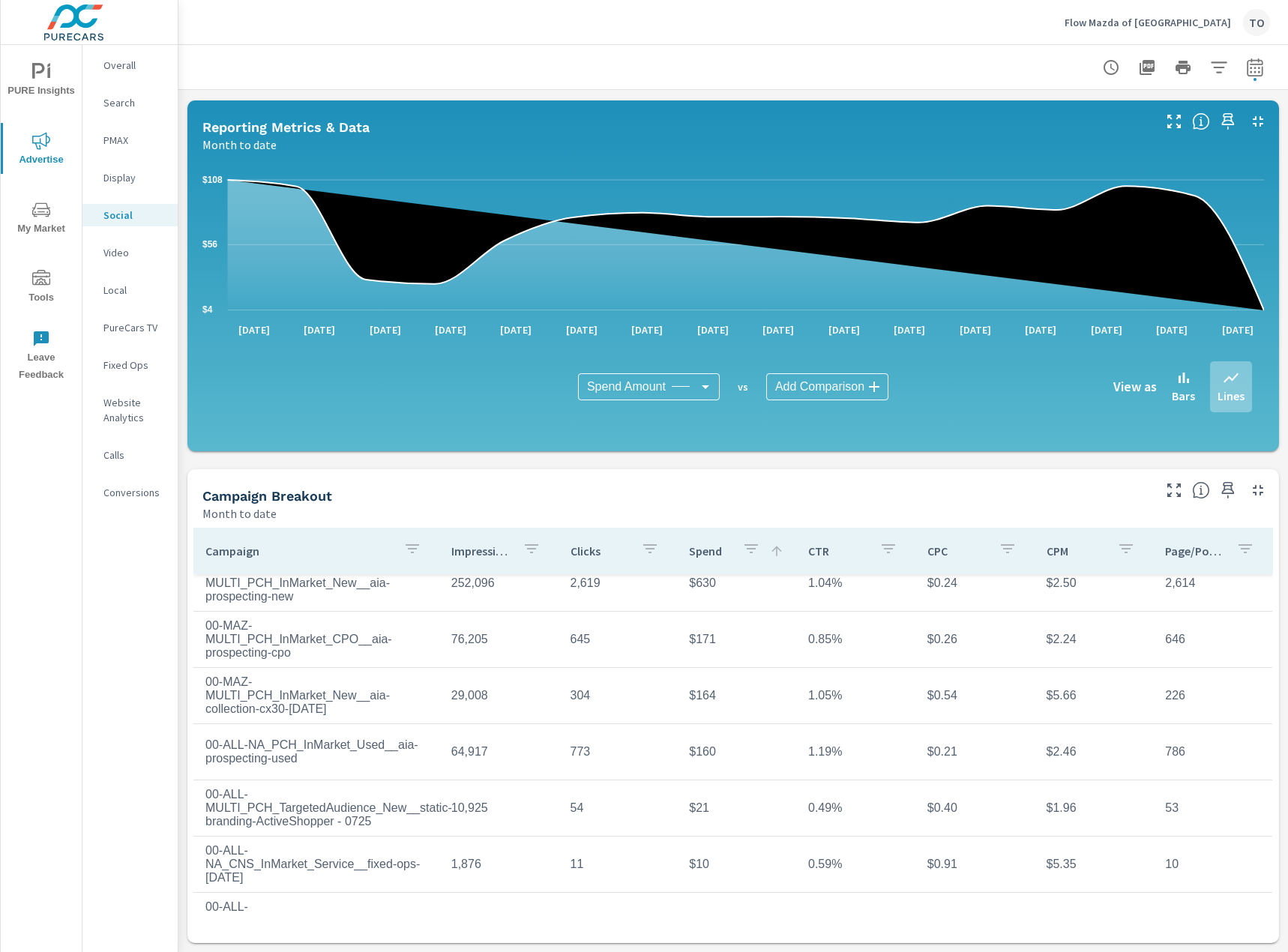
click at [210, 670] on td "00-MAZ-MULTI_PCH_InMarket_New__aia-collection-cx30-[DATE]" at bounding box center [316, 696] width 246 height 65
drag, startPoint x: 210, startPoint y: 670, endPoint x: 314, endPoint y: 697, distance: 107.4
click at [314, 697] on td "00-MAZ-MULTI_PCH_InMarket_New__aia-collection-cx30-[DATE]" at bounding box center [316, 696] width 246 height 65
copy td "00-MAZ-MULTI_PCH_InMarket_New__aia-collection-cx30-[DATE]"
